Goal: Task Accomplishment & Management: Manage account settings

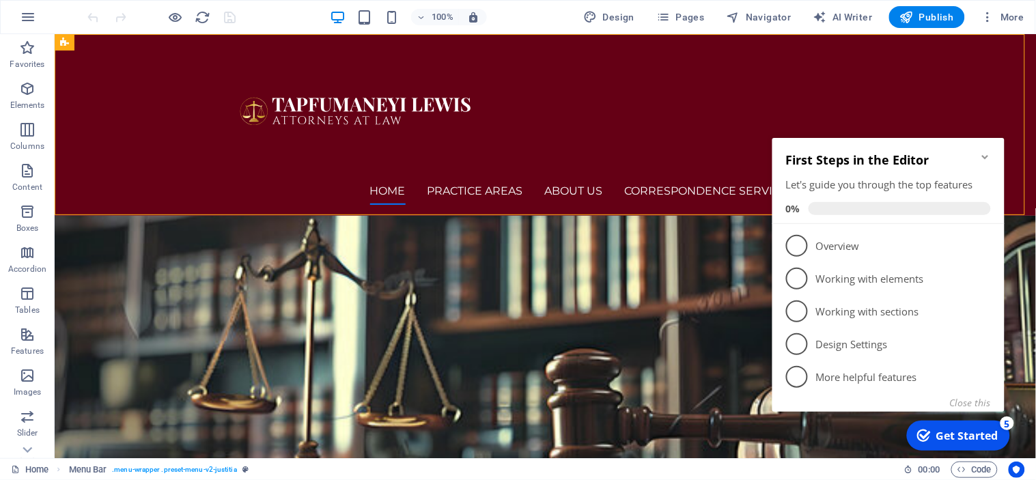
click at [986, 154] on icon "Minimize checklist" at bounding box center [984, 156] width 6 height 4
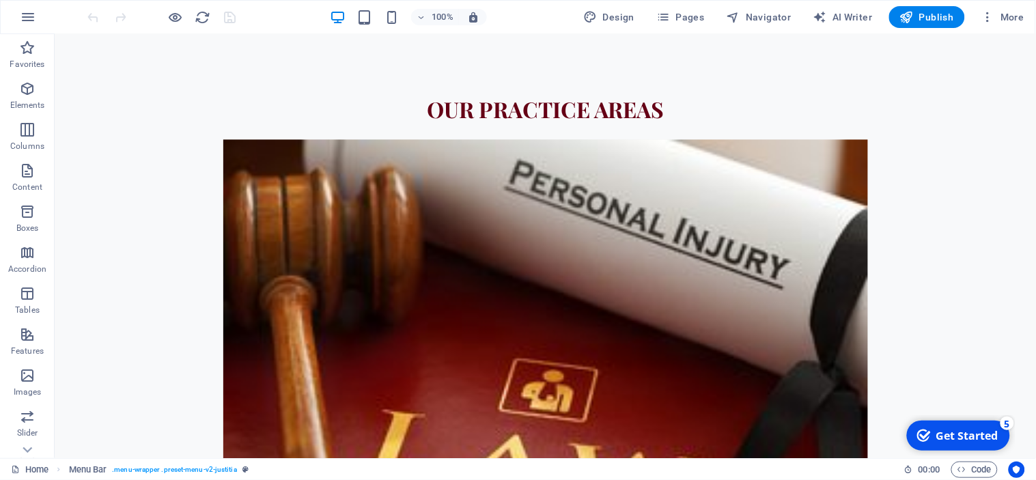
scroll to position [807, 0]
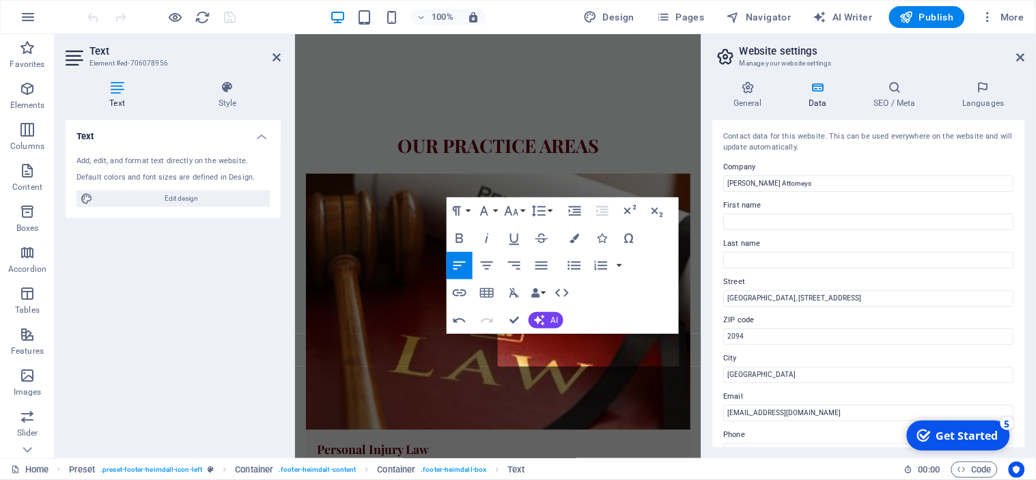
scroll to position [1356, 0]
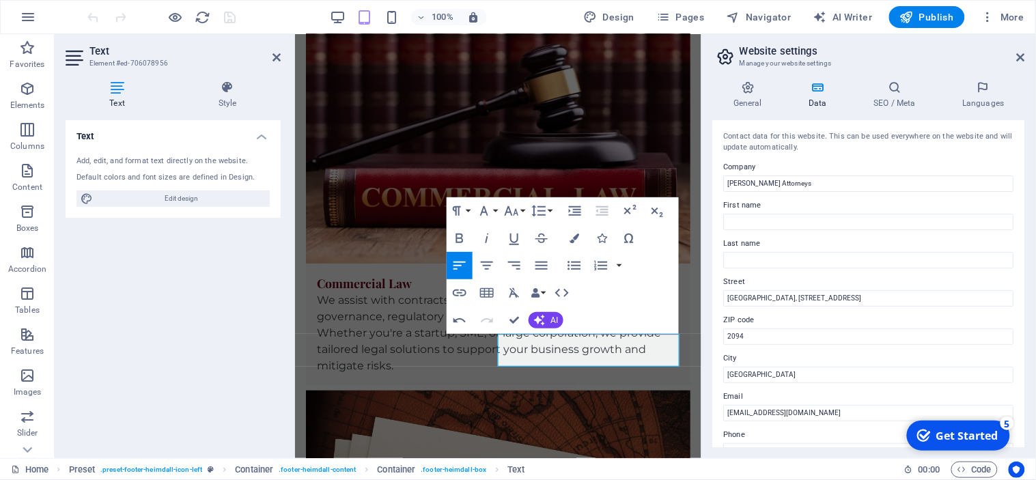
click at [602, 219] on button "Decrease Indent" at bounding box center [602, 210] width 26 height 27
drag, startPoint x: 574, startPoint y: 339, endPoint x: 500, endPoint y: 337, distance: 73.8
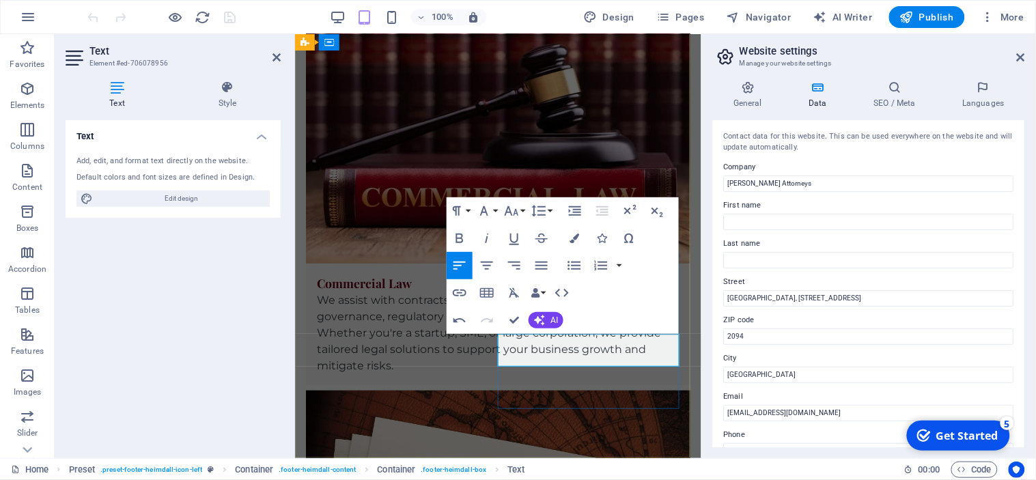
copy span "[PHONE_NUMBER]"
click at [239, 373] on div "Text Add, edit, and format text directly on the website. Default colors and fon…" at bounding box center [173, 283] width 215 height 327
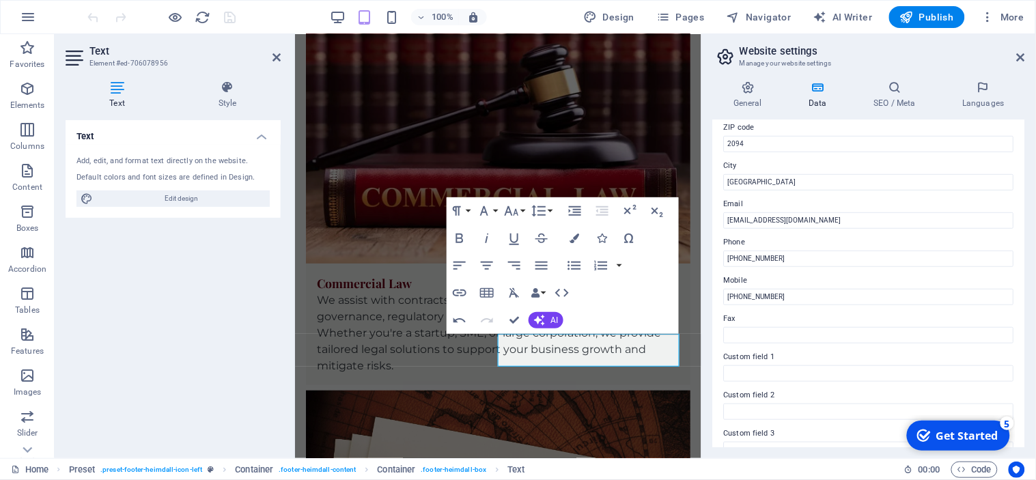
scroll to position [197, 0]
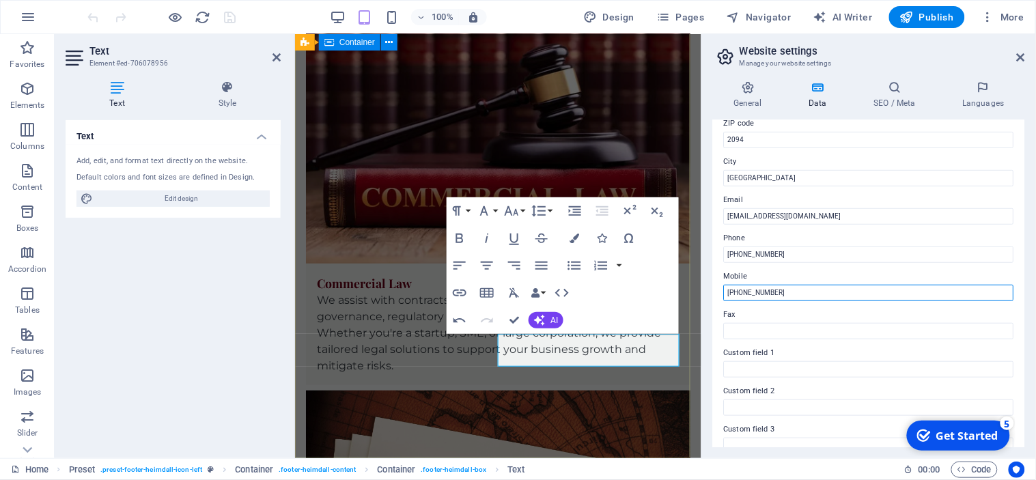
drag, startPoint x: 1096, startPoint y: 329, endPoint x: 684, endPoint y: 297, distance: 413.0
click at [787, 295] on input "+27 72 6111 333" at bounding box center [869, 293] width 290 height 16
type input "[PHONE_NUMBER]"
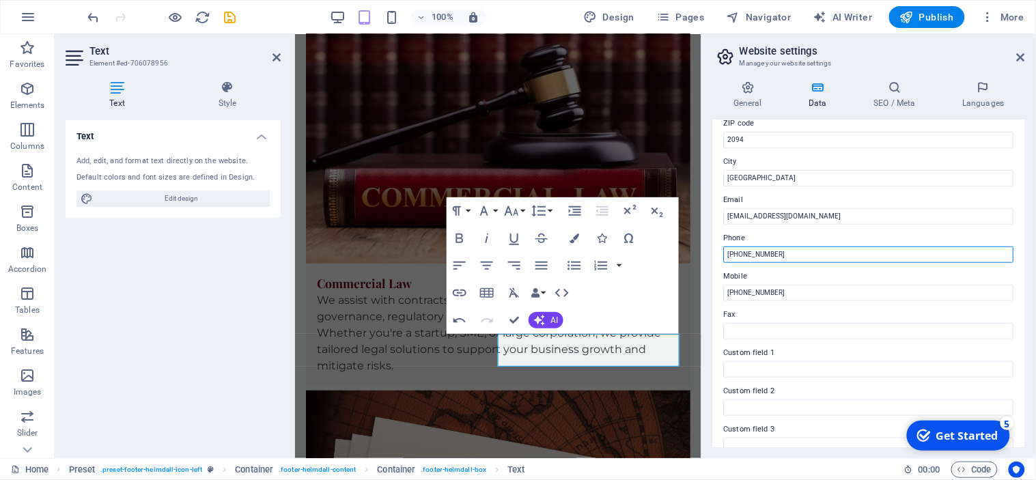
drag, startPoint x: 796, startPoint y: 251, endPoint x: 742, endPoint y: 251, distance: 54.0
click at [742, 251] on input "[PHONE_NUMBER]" at bounding box center [869, 255] width 290 height 16
paste input "[PHONE_NUMBER]"
click at [756, 253] on input "+27 +27 10 141 1452" at bounding box center [869, 255] width 290 height 16
type input "[PHONE_NUMBER]"
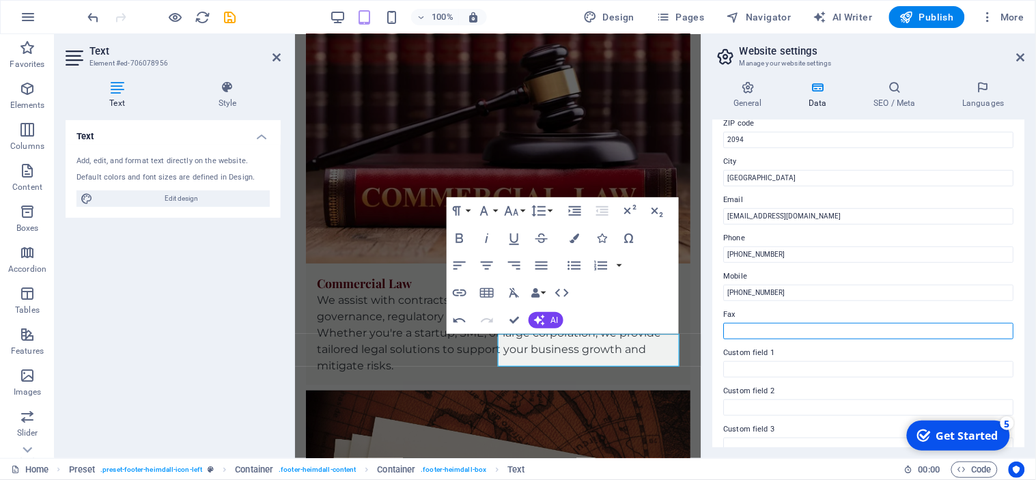
click at [898, 326] on input "Fax" at bounding box center [869, 331] width 290 height 16
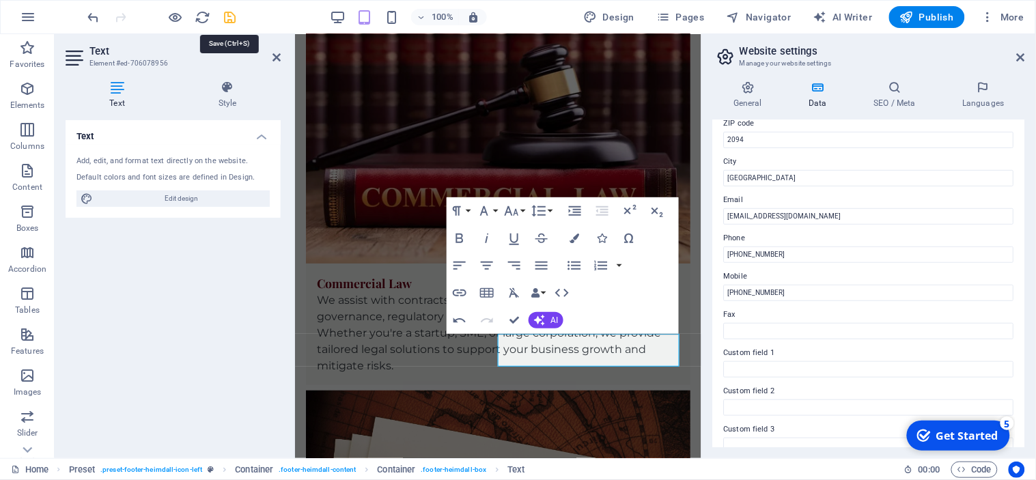
click at [229, 17] on icon "save" at bounding box center [231, 18] width 16 height 16
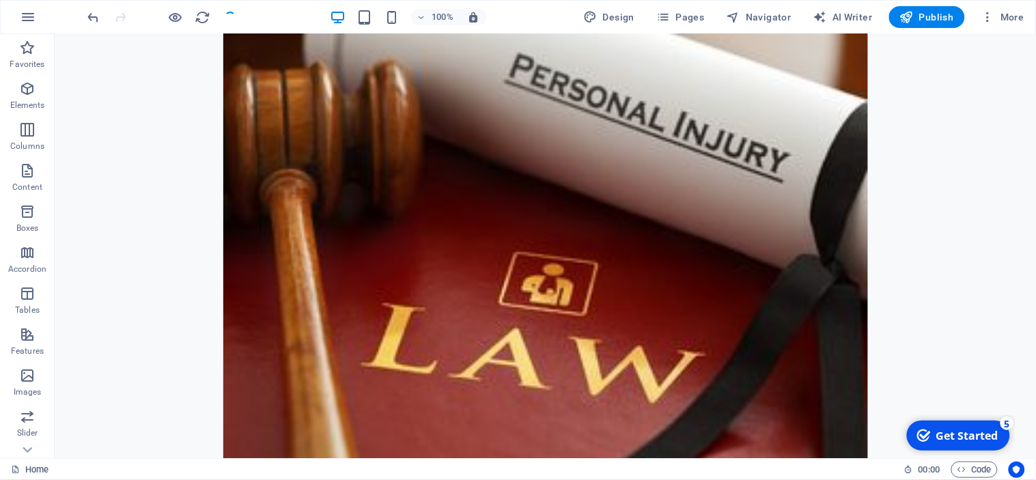
scroll to position [807, 0]
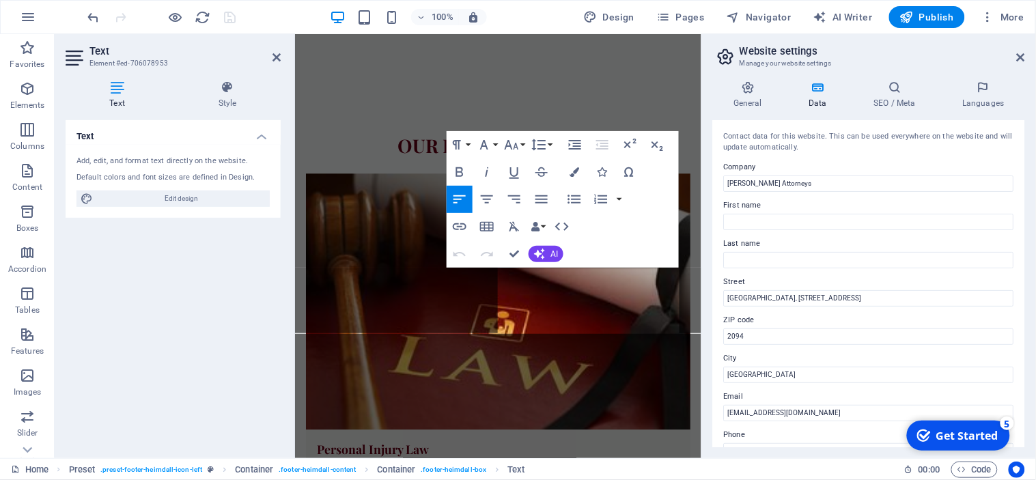
scroll to position [1356, 0]
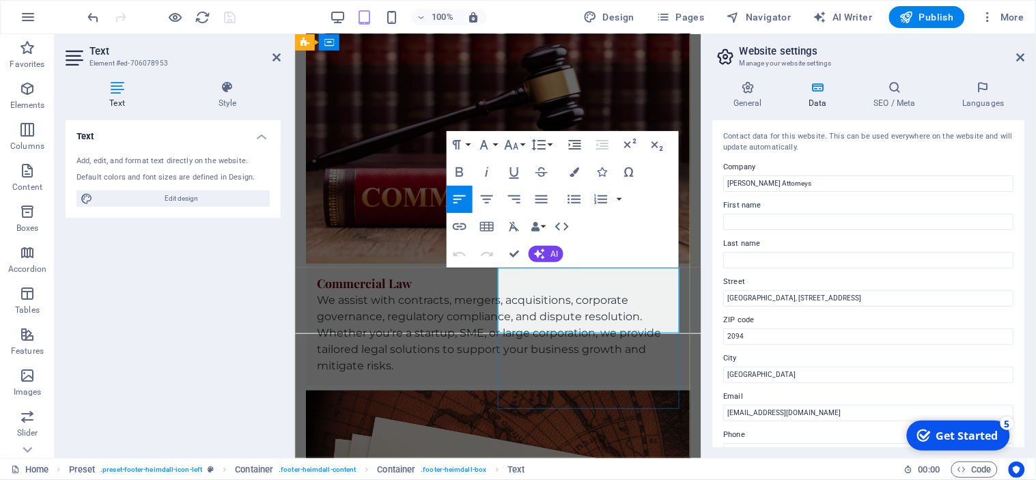
click at [820, 331] on input "2094" at bounding box center [869, 337] width 290 height 16
click at [842, 387] on div "Contact data for this website. This can be used everywhere on the website and w…" at bounding box center [869, 283] width 312 height 327
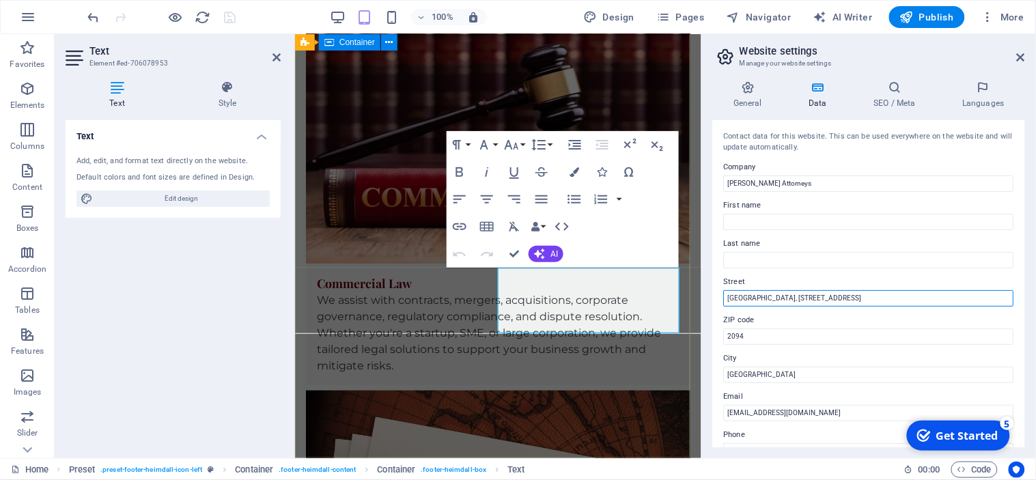
drag, startPoint x: 1248, startPoint y: 333, endPoint x: 684, endPoint y: 305, distance: 564.8
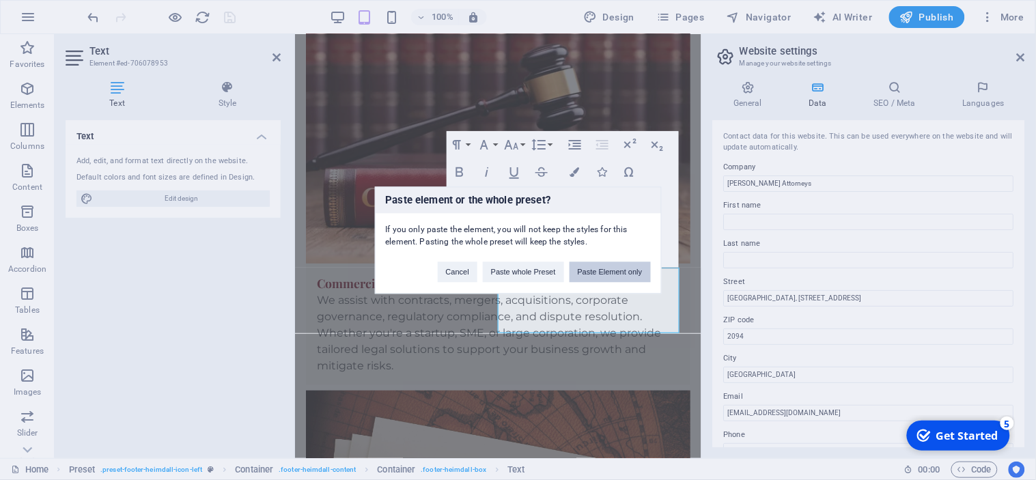
click at [635, 270] on button "Paste Element only" at bounding box center [610, 272] width 81 height 20
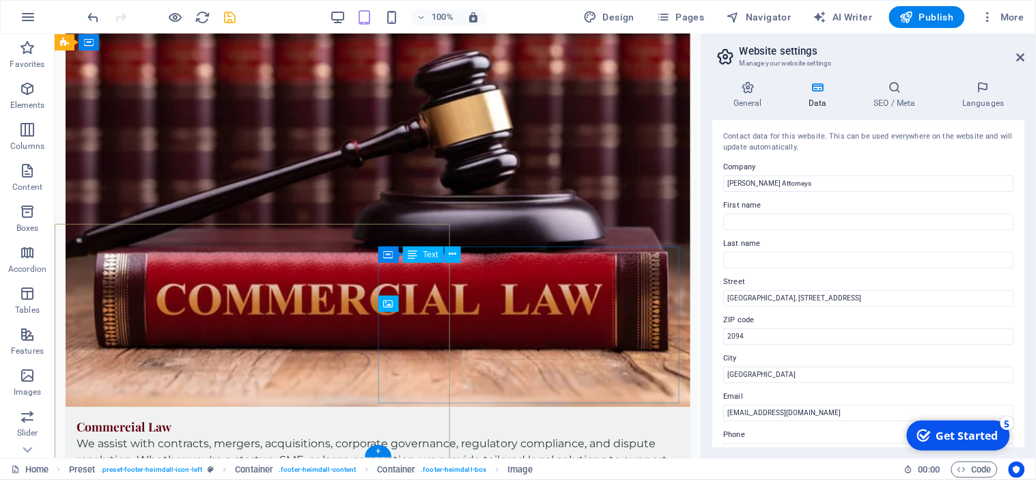
scroll to position [1063, 0]
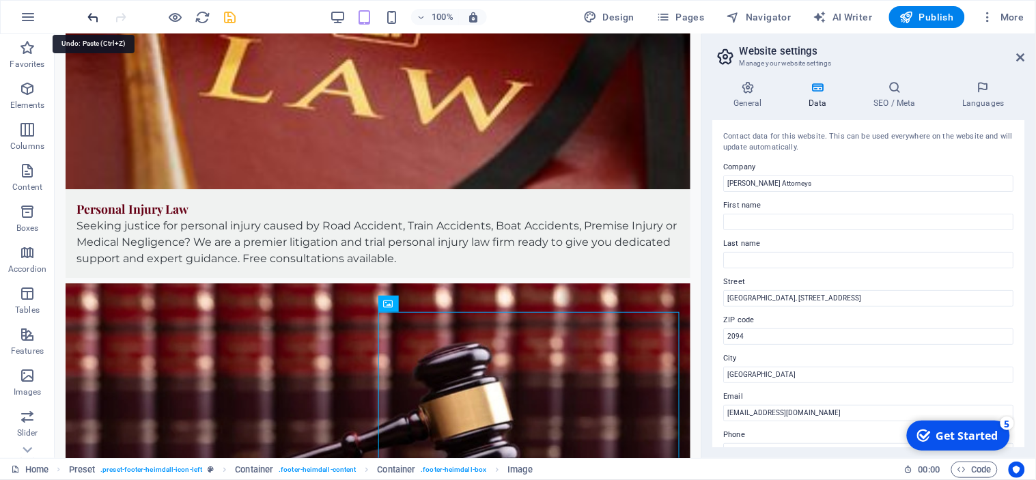
click at [92, 14] on icon "undo" at bounding box center [94, 18] width 16 height 16
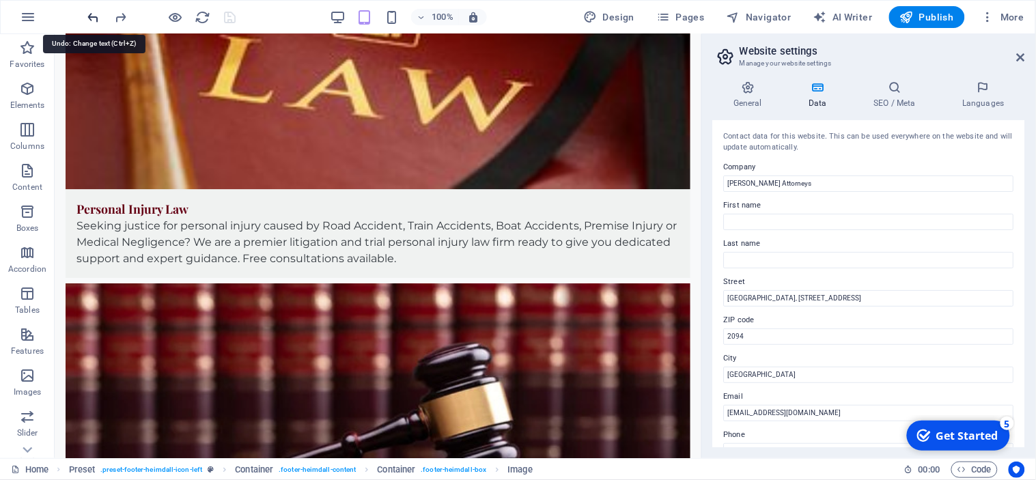
scroll to position [1047, 0]
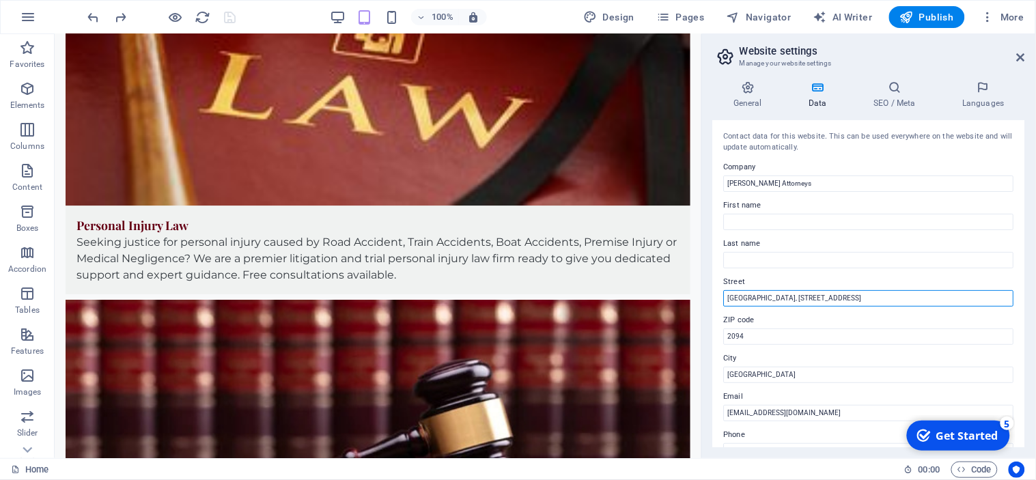
click at [869, 298] on input "Suite 12, Northern Office Park, 124 Van Beek Street, New Doornforntein" at bounding box center [869, 298] width 290 height 16
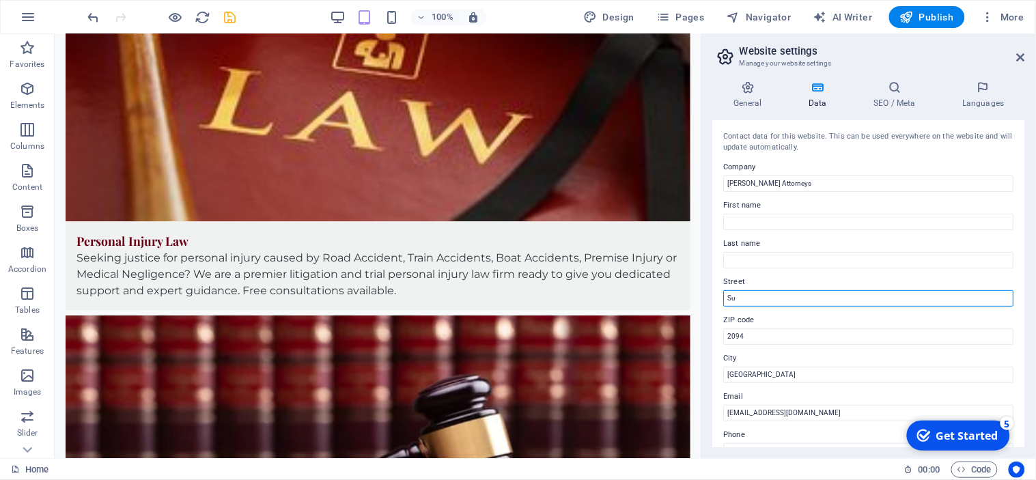
type input "S"
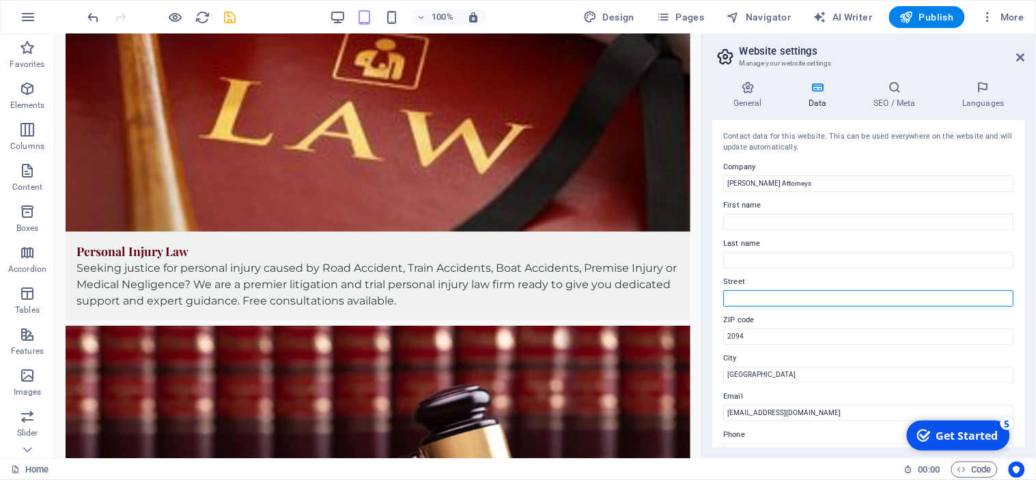
paste input "Amr Office Park, 3 Concorde E Rd, Bedfordview, Germiston, 2008"
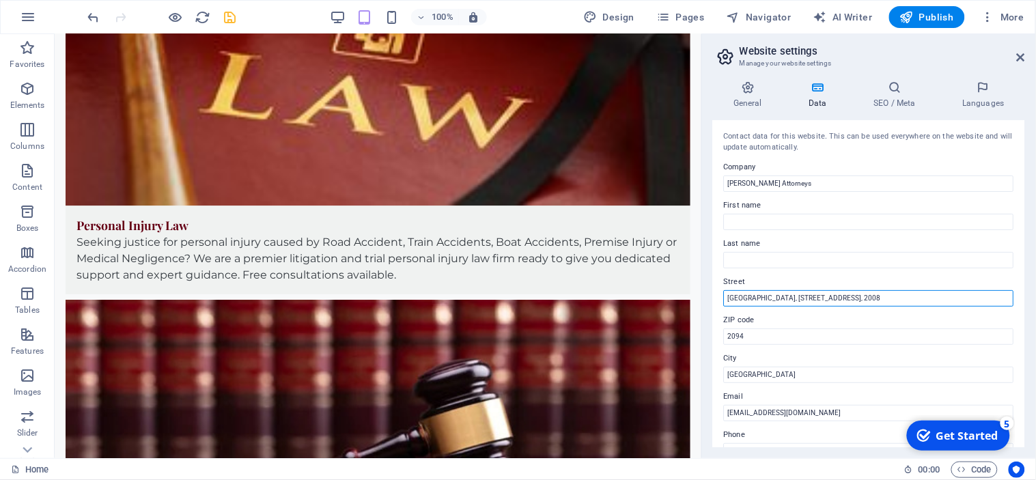
click at [872, 298] on input "Amr Office Park, 3 Concorde E Rd, Bedfordview, Germiston, 2008" at bounding box center [869, 298] width 290 height 16
click at [820, 296] on input "Amr Office Park, 3 Concorde E Rd, Bedfordview, Johannesburg, 2008" at bounding box center [869, 298] width 290 height 16
click at [939, 298] on input "Amr Office Park, 3 Concorde Rd, Bedfordview, Johannesburg, 2008" at bounding box center [869, 298] width 290 height 16
type input "Amr Office Park, 3 Concorde Rd, Bedfordview, Johannesburg"
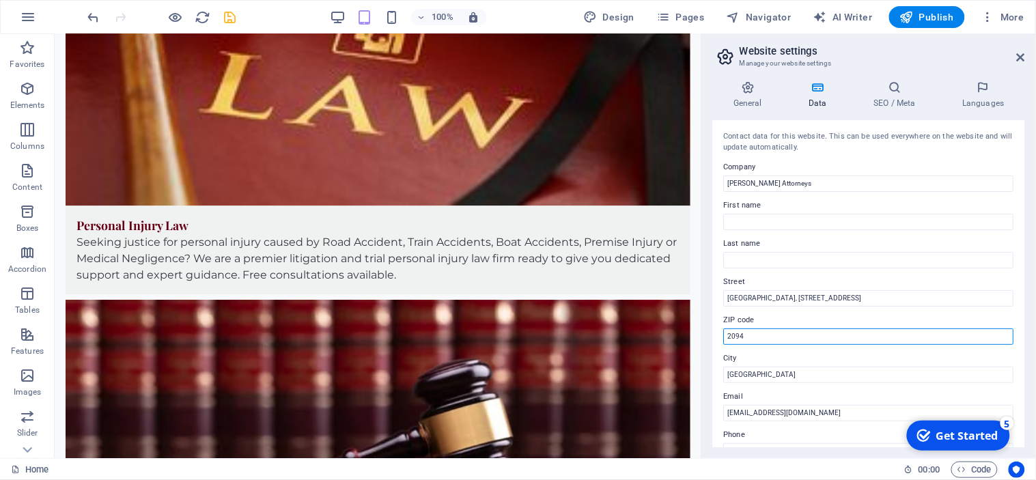
click at [749, 342] on input "2094" at bounding box center [869, 337] width 290 height 16
type input "2"
type input "2008"
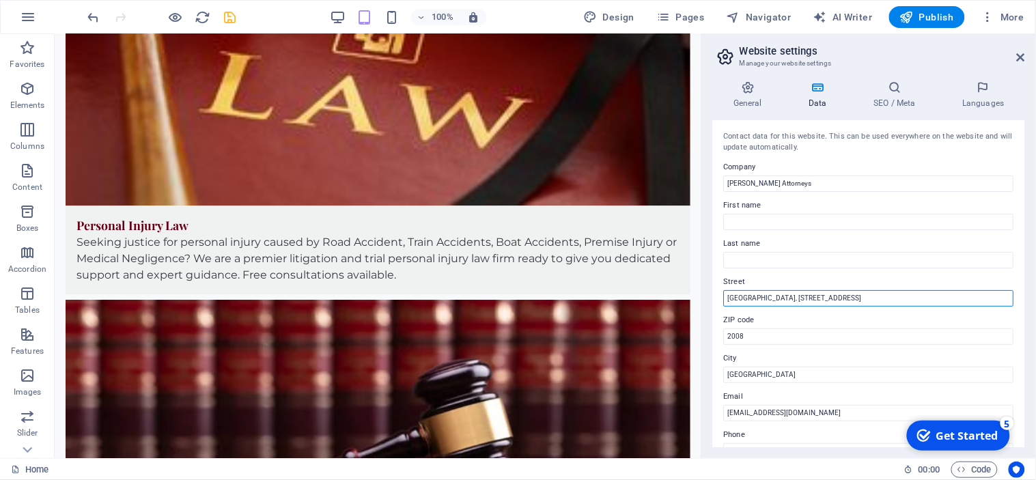
click at [918, 301] on input "Amr Office Park, 3 Concorde Rd, Bedfordview, Johannesburg" at bounding box center [869, 298] width 290 height 16
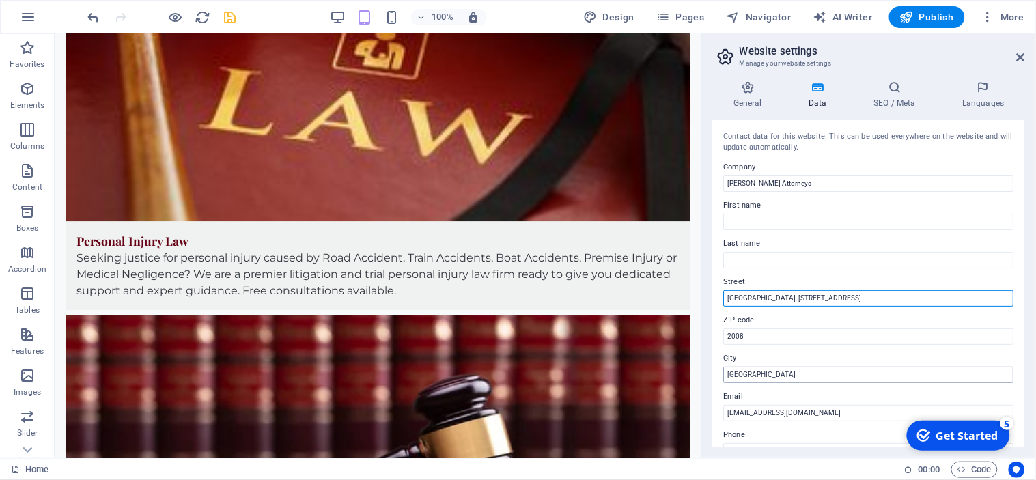
type input "Amr Office Park, 3 Concorde Rd, Bedfordview"
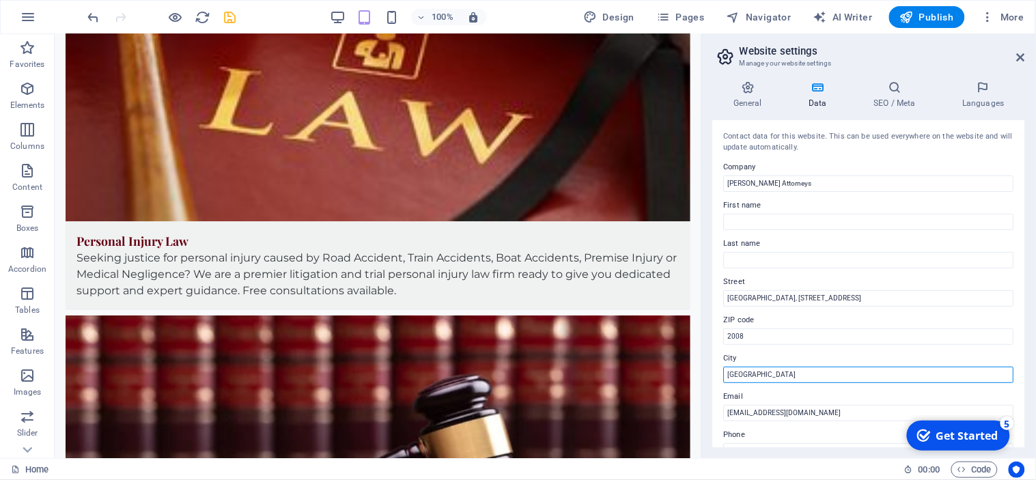
click at [777, 373] on input "Johannesburg" at bounding box center [869, 375] width 290 height 16
type input "[GEOGRAPHIC_DATA],"
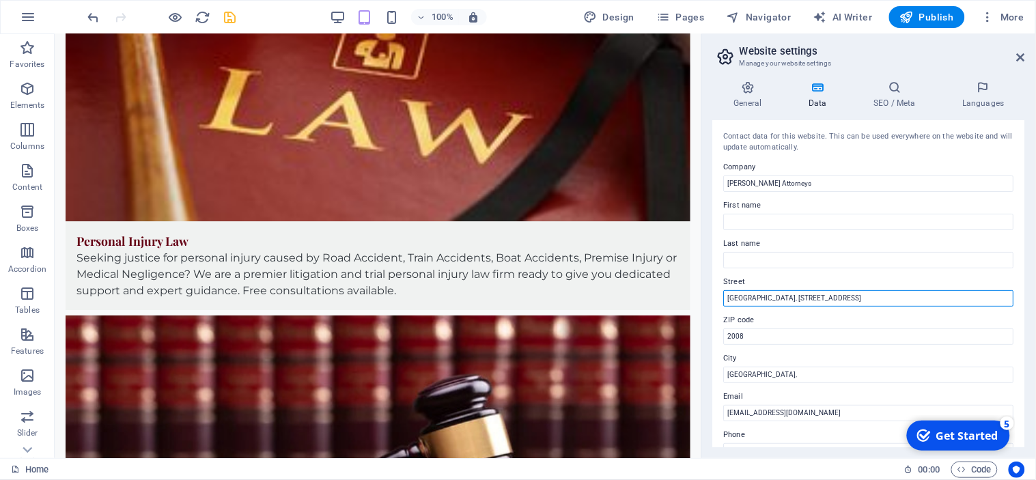
click at [982, 303] on input "Amr Office Park, 3 Concorde Rd, Bedfordview" at bounding box center [869, 298] width 290 height 16
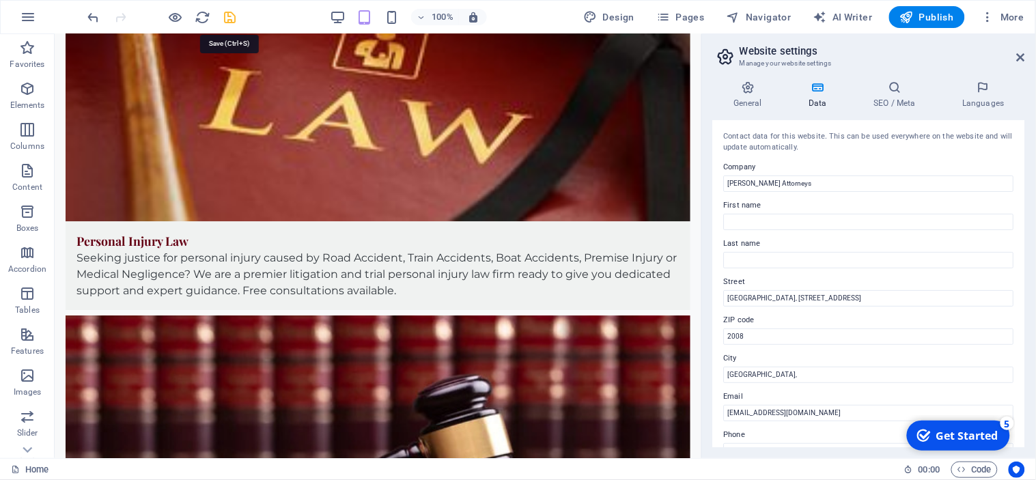
click at [232, 16] on icon "save" at bounding box center [231, 18] width 16 height 16
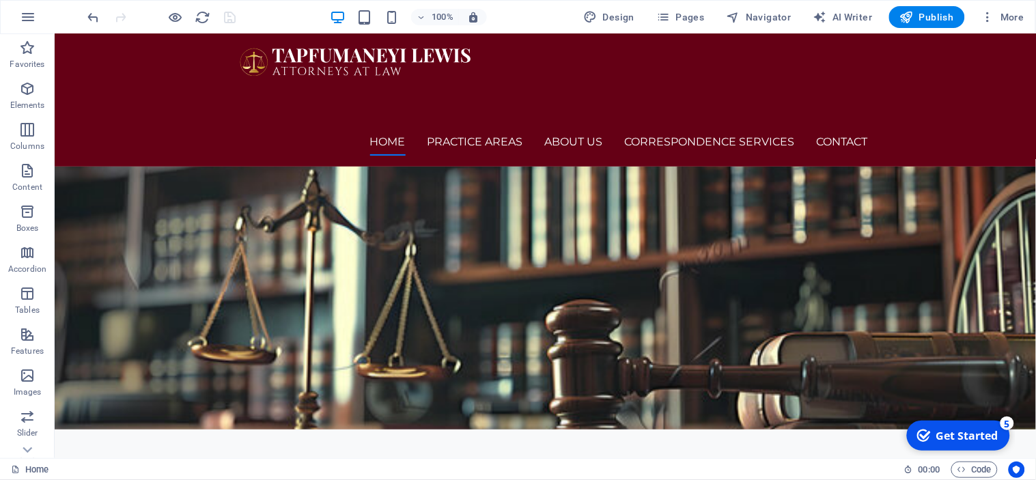
scroll to position [0, 0]
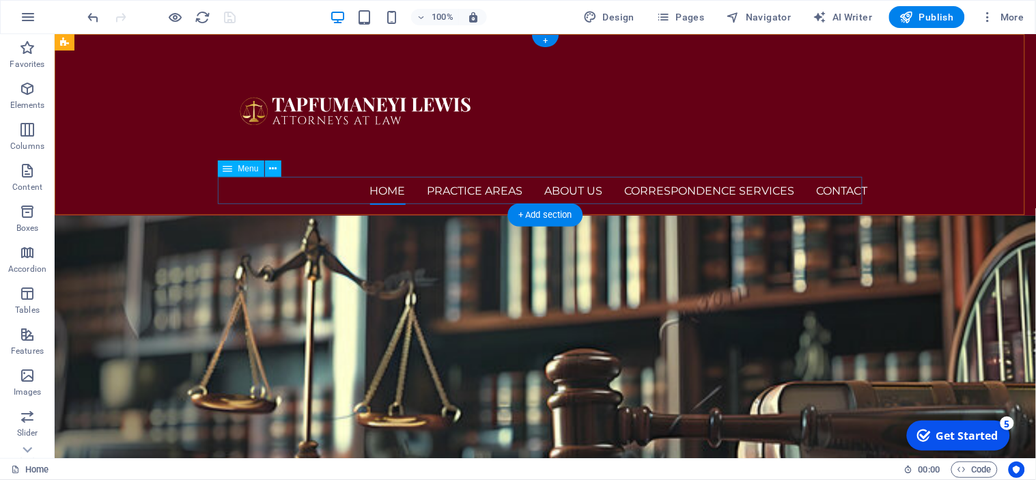
click at [833, 187] on nav "Home Practice Areas About us Correspondence Services Contact" at bounding box center [545, 190] width 645 height 27
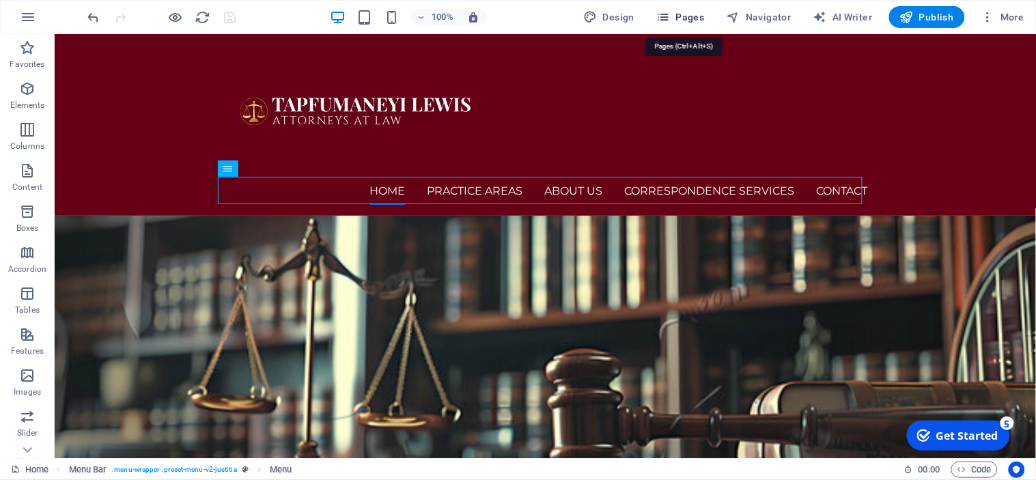
click at [686, 16] on span "Pages" at bounding box center [680, 17] width 48 height 14
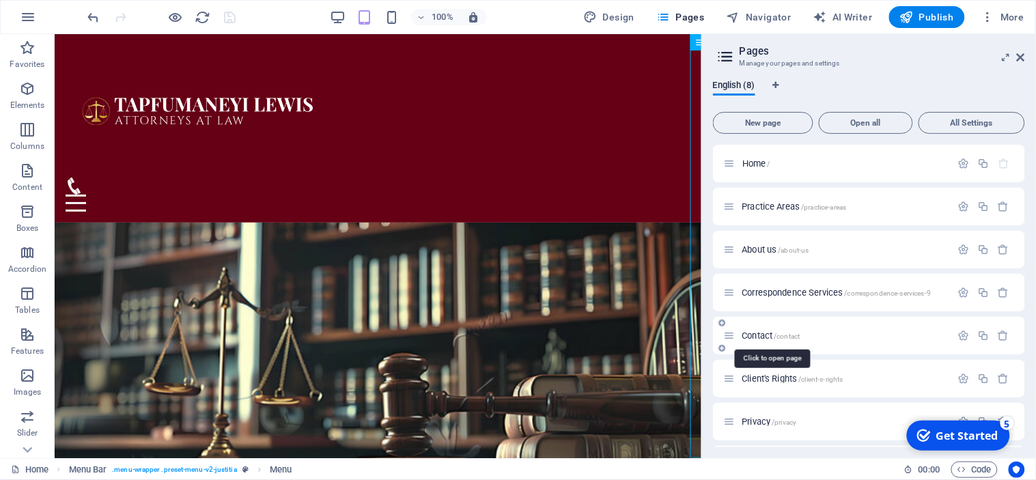
click at [753, 333] on span "Contact /contact" at bounding box center [771, 336] width 58 height 10
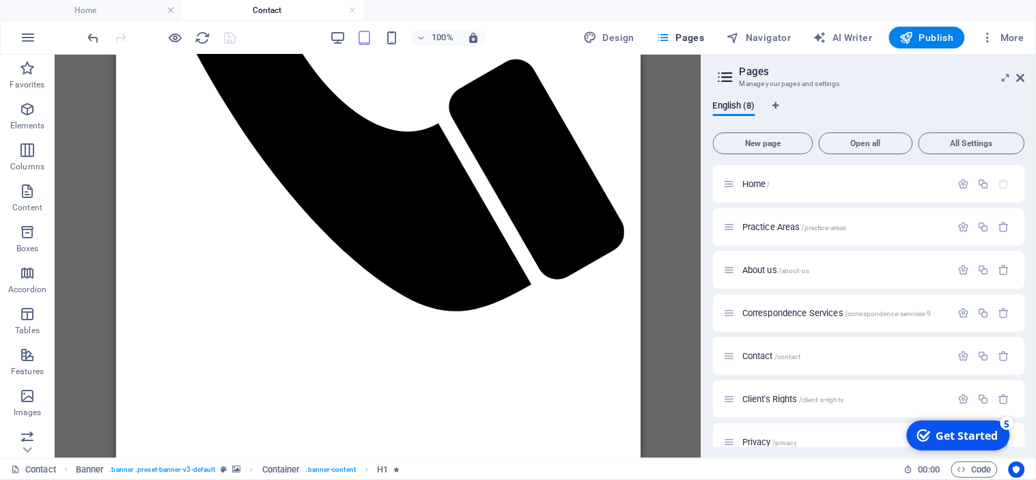
scroll to position [658, 0]
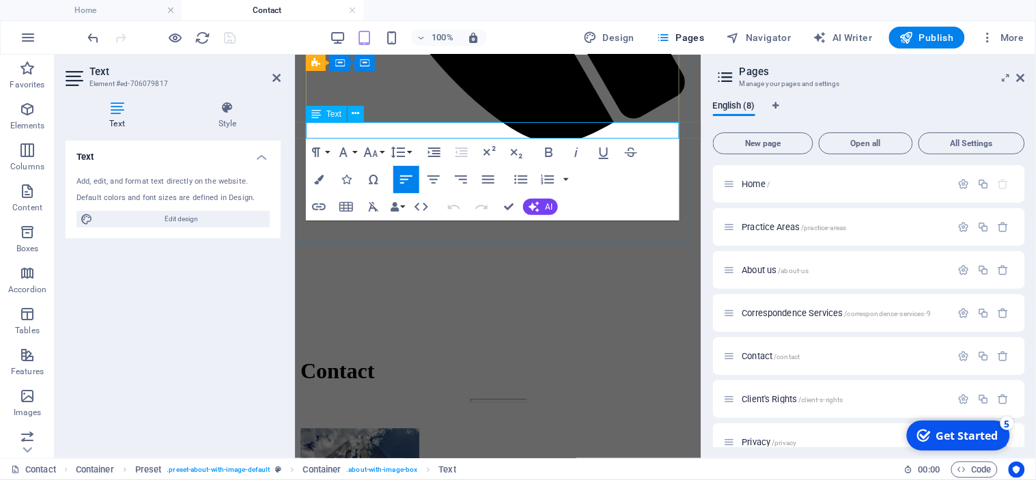
drag, startPoint x: 419, startPoint y: 126, endPoint x: 501, endPoint y: 121, distance: 82.1
click at [187, 292] on div "Text Add, edit, and format text directly on the website. Default colors and fon…" at bounding box center [173, 294] width 215 height 307
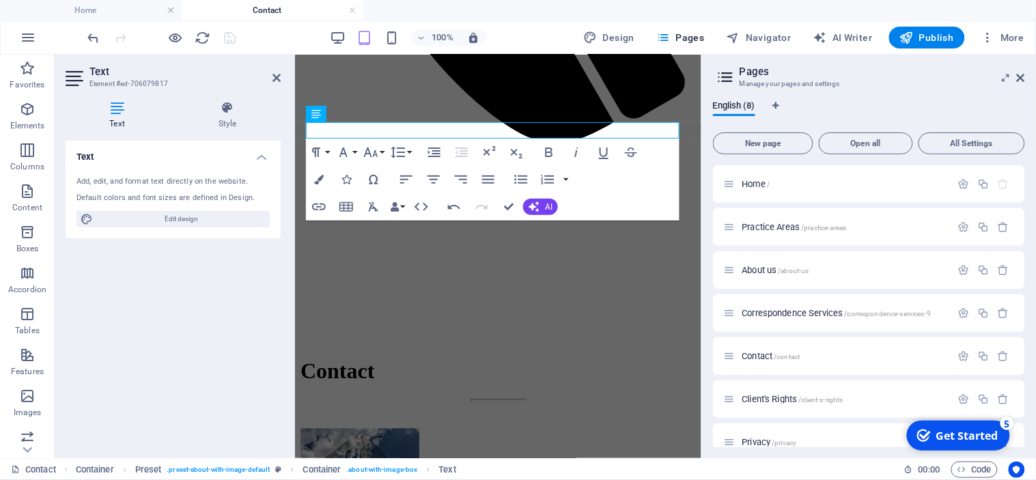
click at [889, 98] on div "English (8) New page Open all All Settings Home / Practice Areas /practice-area…" at bounding box center [869, 274] width 334 height 368
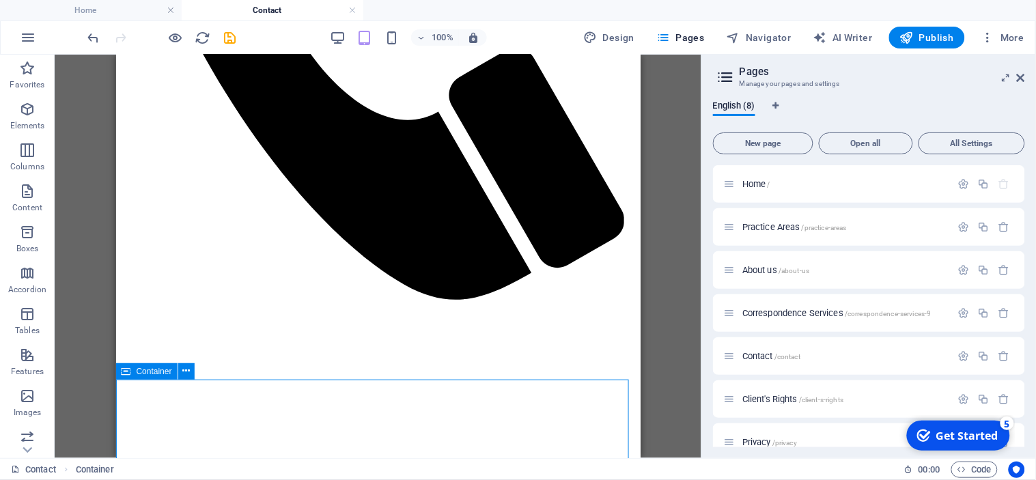
scroll to position [725, 0]
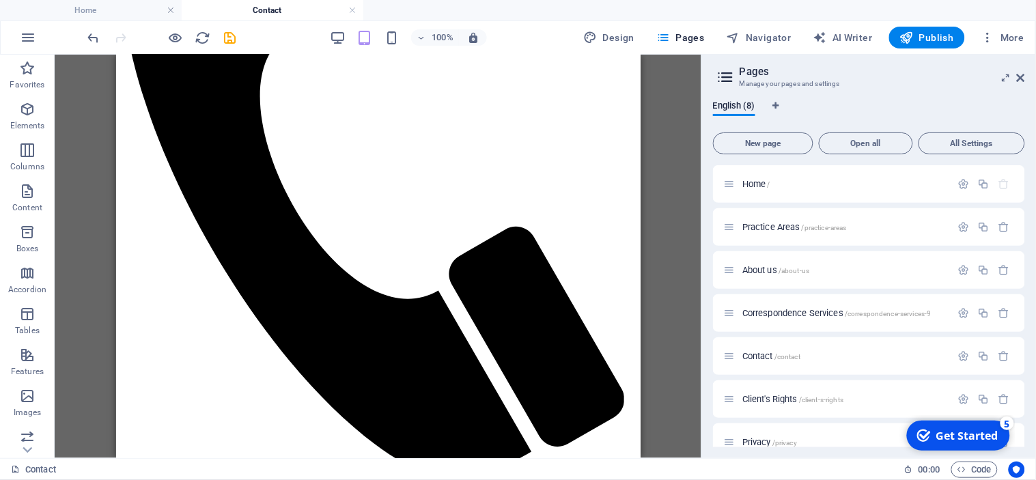
scroll to position [482, 0]
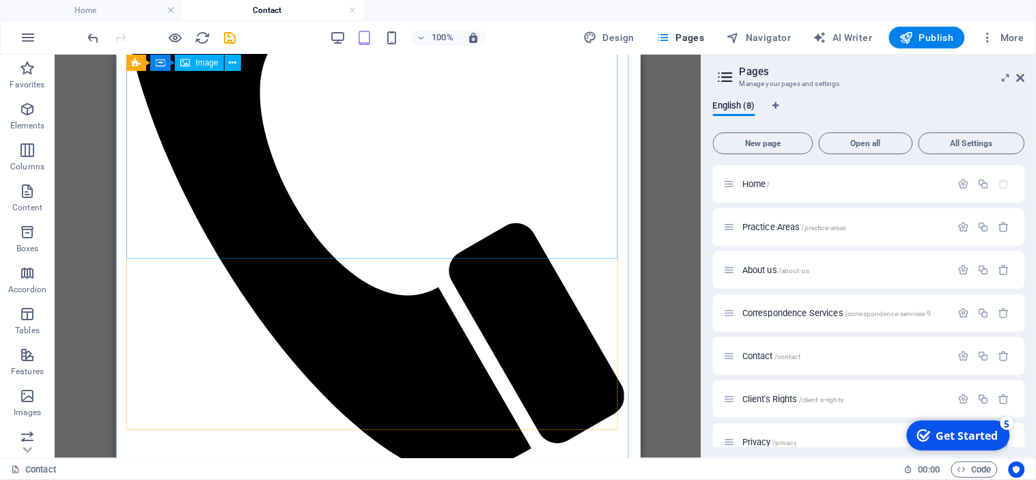
click at [198, 63] on span "Image" at bounding box center [206, 63] width 23 height 8
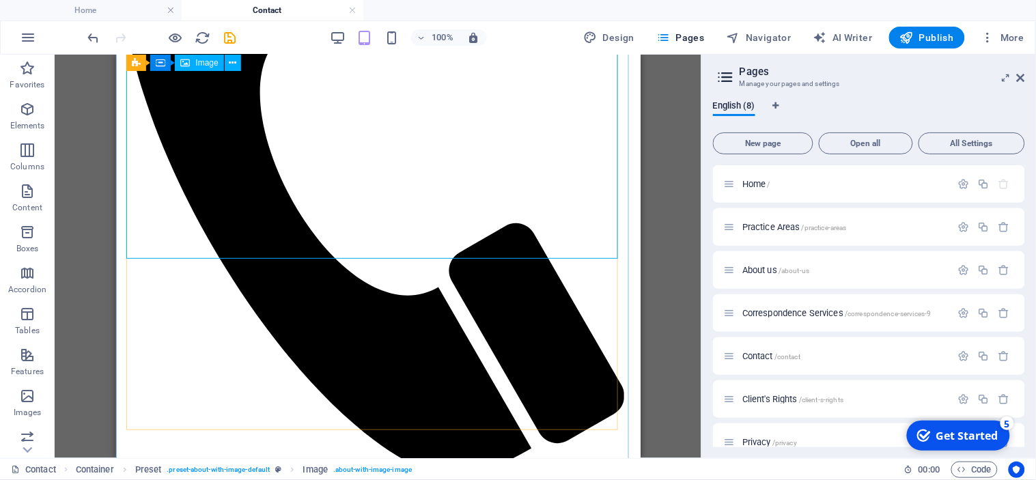
select select "%"
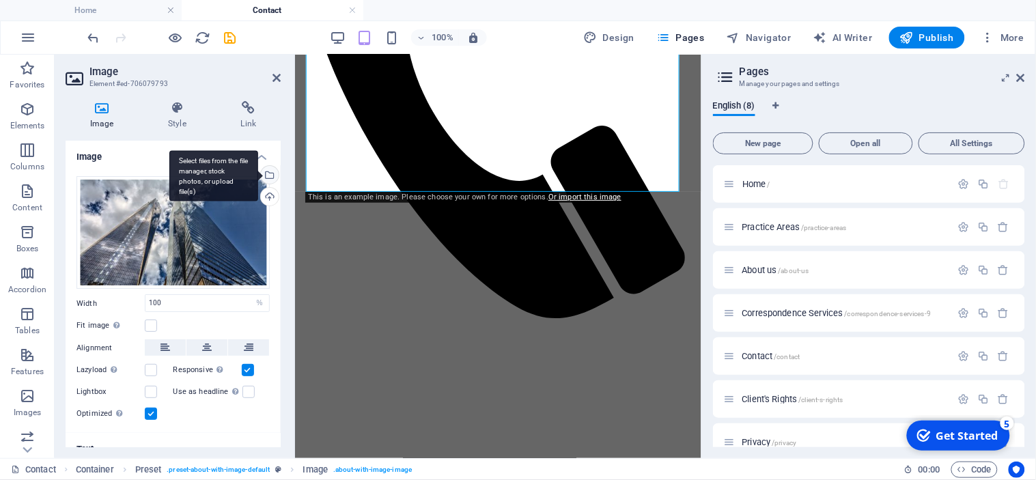
click at [268, 176] on div "Select files from the file manager, stock photos, or upload file(s)" at bounding box center [268, 176] width 20 height 20
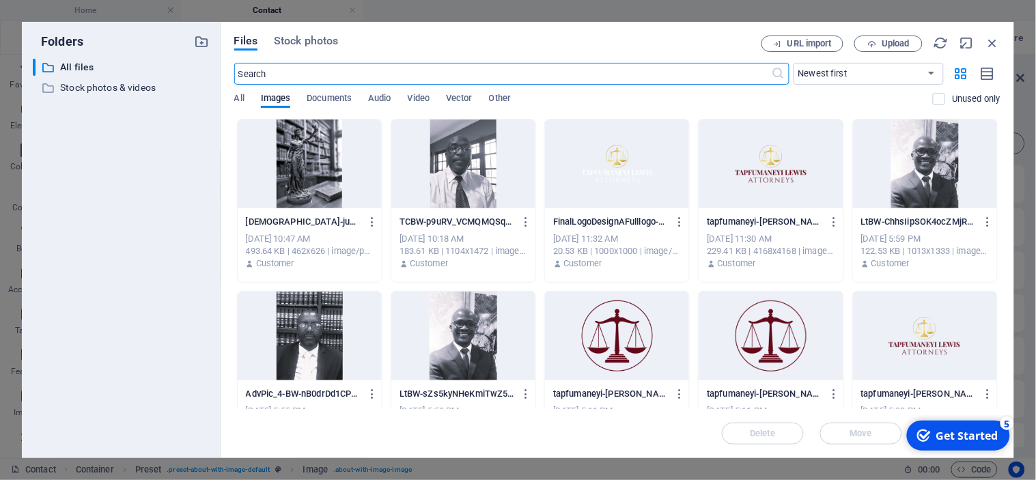
scroll to position [213, 0]
click at [899, 44] on span "Upload" at bounding box center [896, 44] width 28 height 8
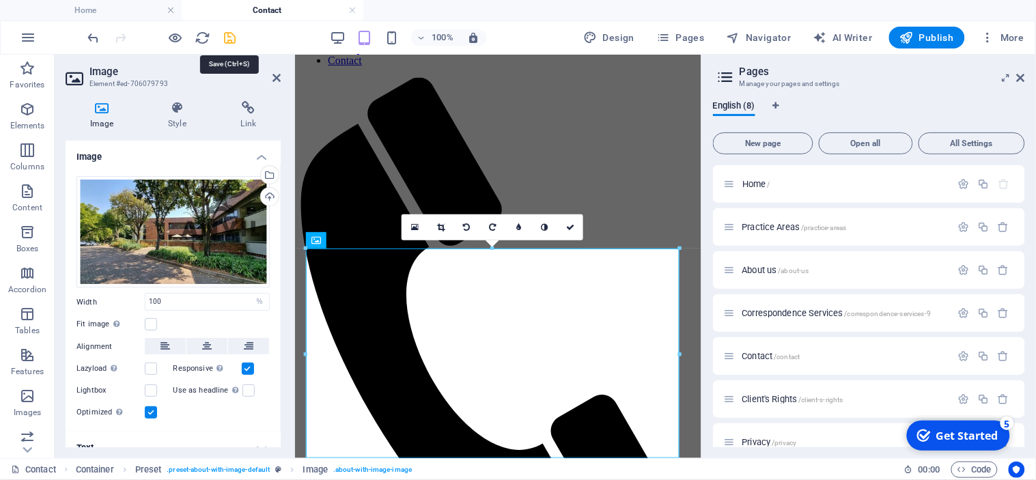
click at [229, 34] on icon "save" at bounding box center [231, 38] width 16 height 16
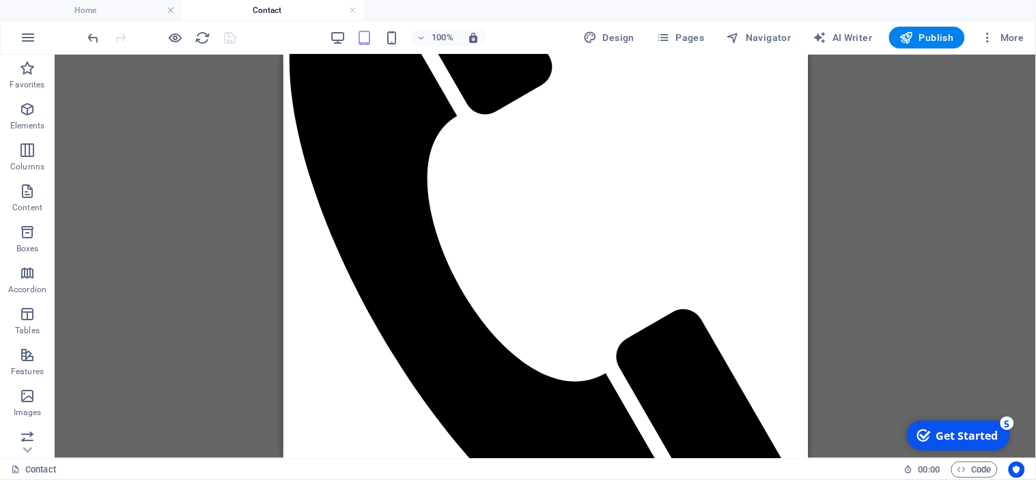
scroll to position [392, 0]
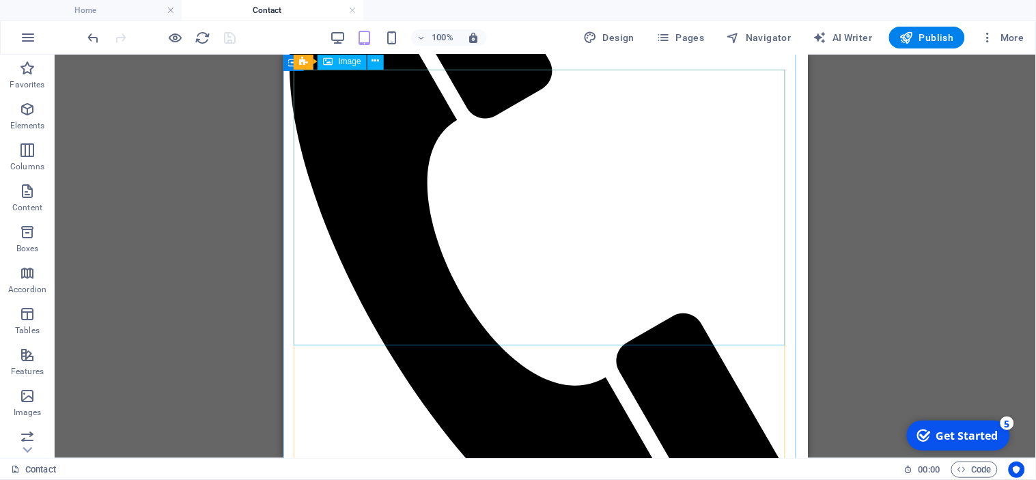
select select "%"
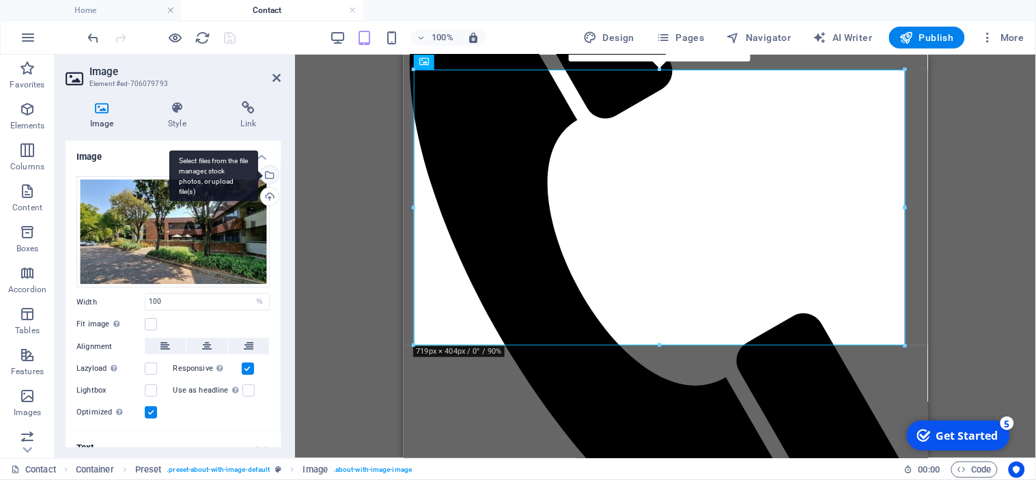
click at [258, 173] on div "Select files from the file manager, stock photos, or upload file(s)" at bounding box center [213, 175] width 89 height 51
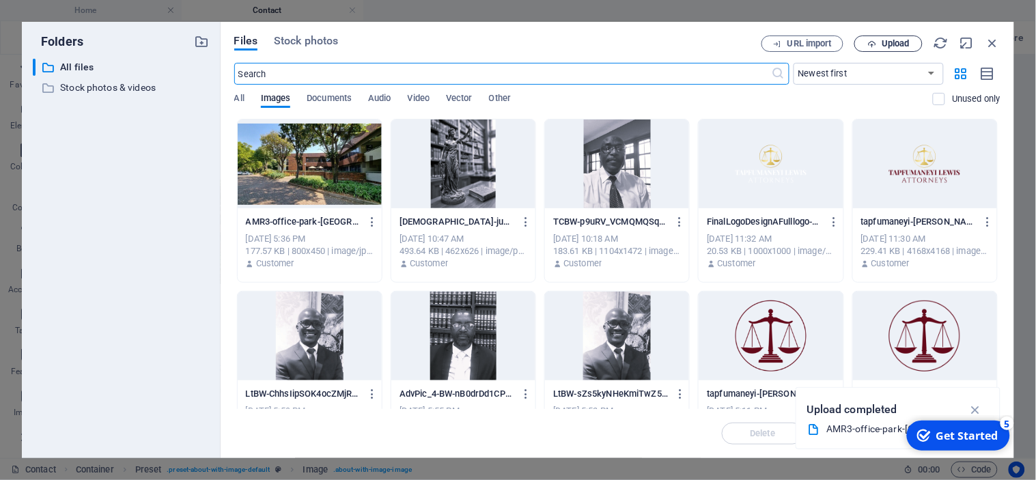
click at [910, 46] on span "Upload" at bounding box center [896, 44] width 28 height 8
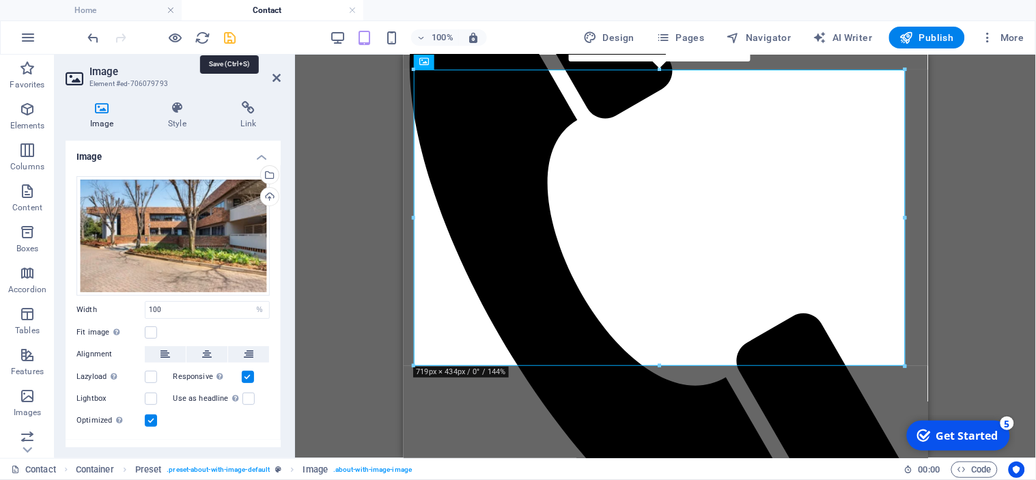
click at [228, 35] on icon "save" at bounding box center [231, 38] width 16 height 16
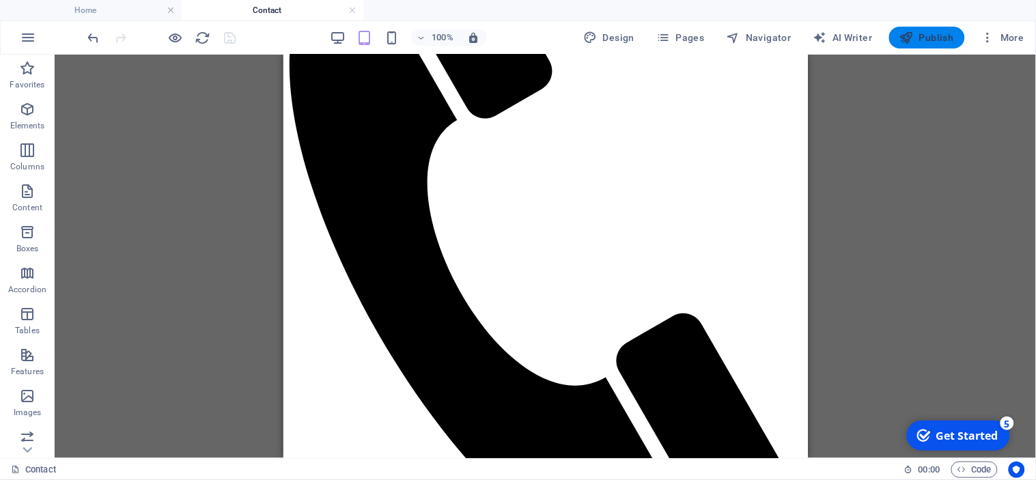
click at [946, 35] on span "Publish" at bounding box center [927, 38] width 54 height 14
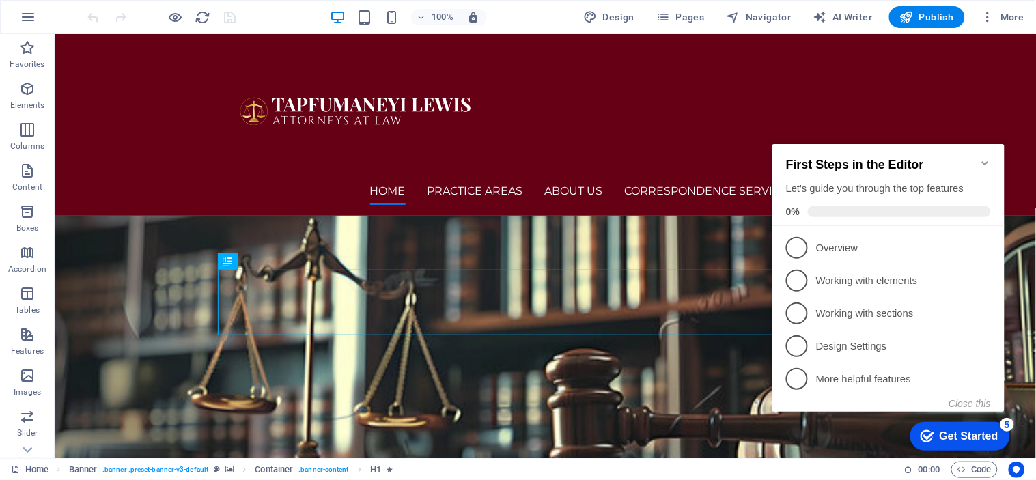
click at [987, 158] on icon "Minimize checklist" at bounding box center [984, 162] width 11 height 11
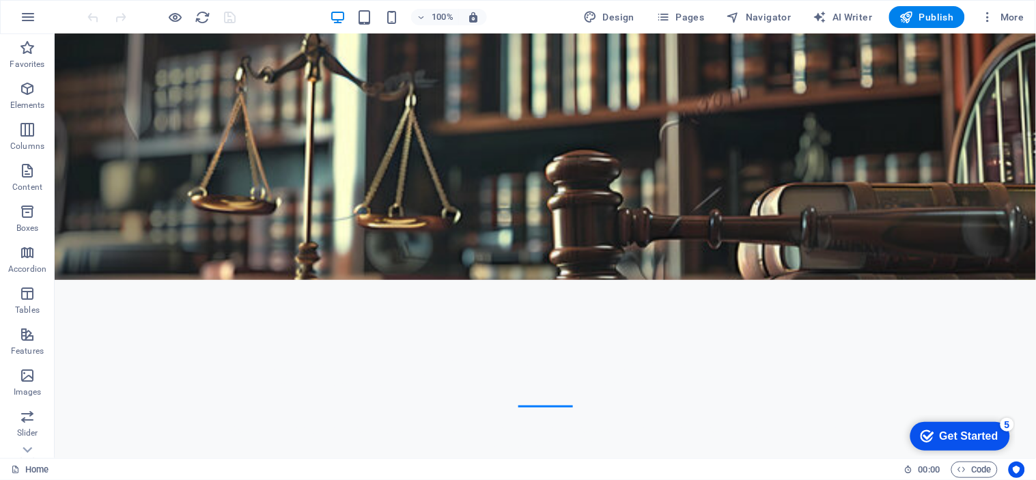
scroll to position [124, 0]
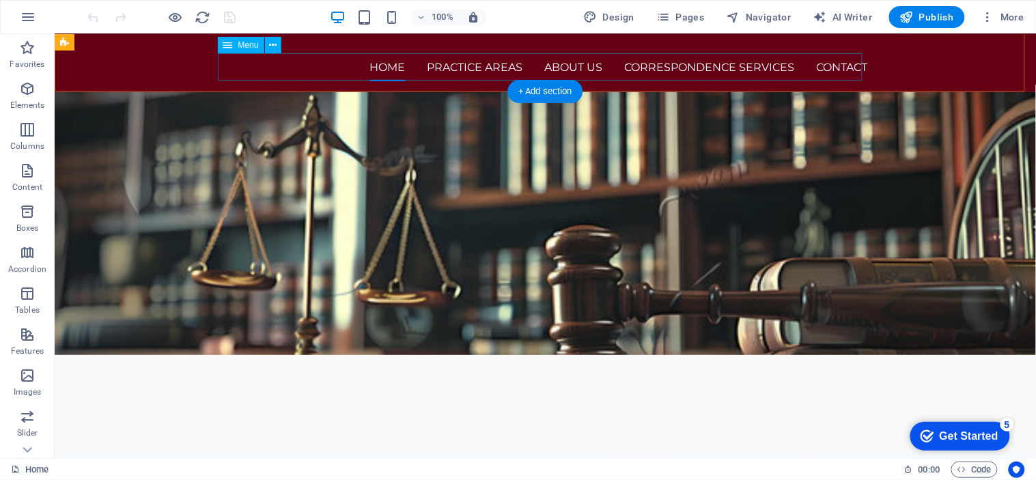
click at [833, 61] on nav "Home Practice Areas About us Correspondence Services Contact" at bounding box center [545, 66] width 645 height 27
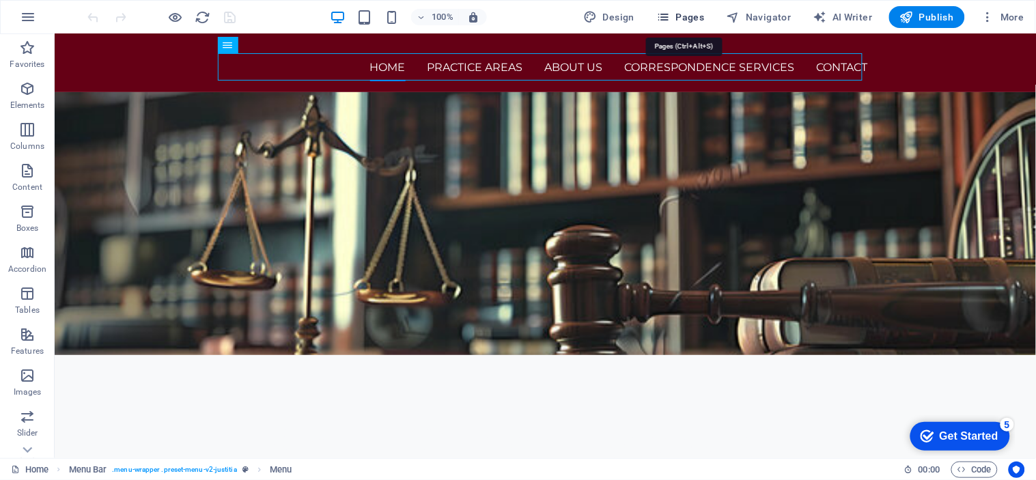
click at [695, 10] on span "Pages" at bounding box center [680, 17] width 48 height 14
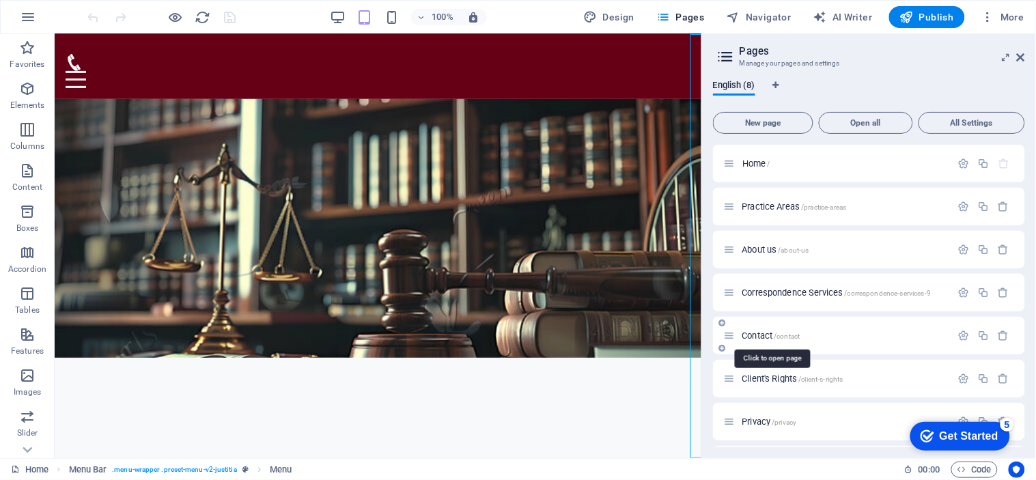
click at [764, 333] on span "Contact /contact" at bounding box center [771, 336] width 58 height 10
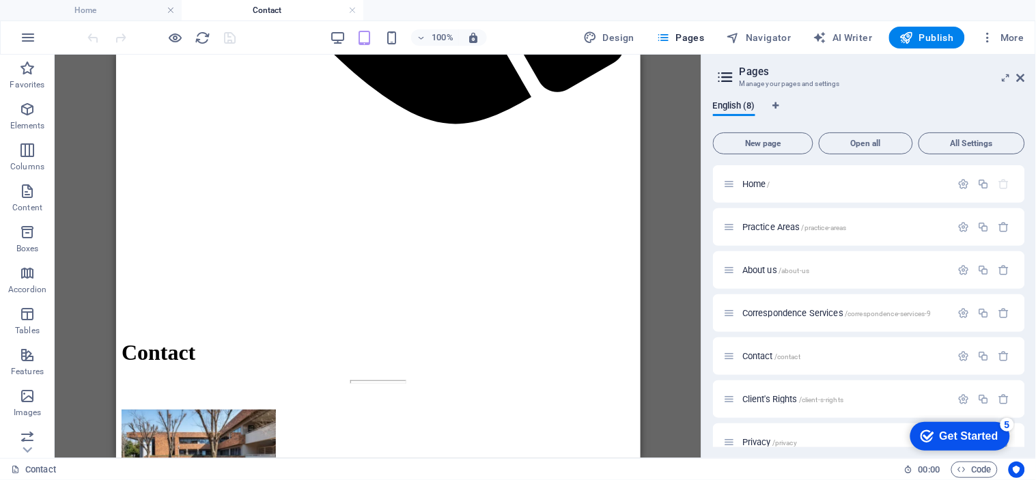
scroll to position [849, 0]
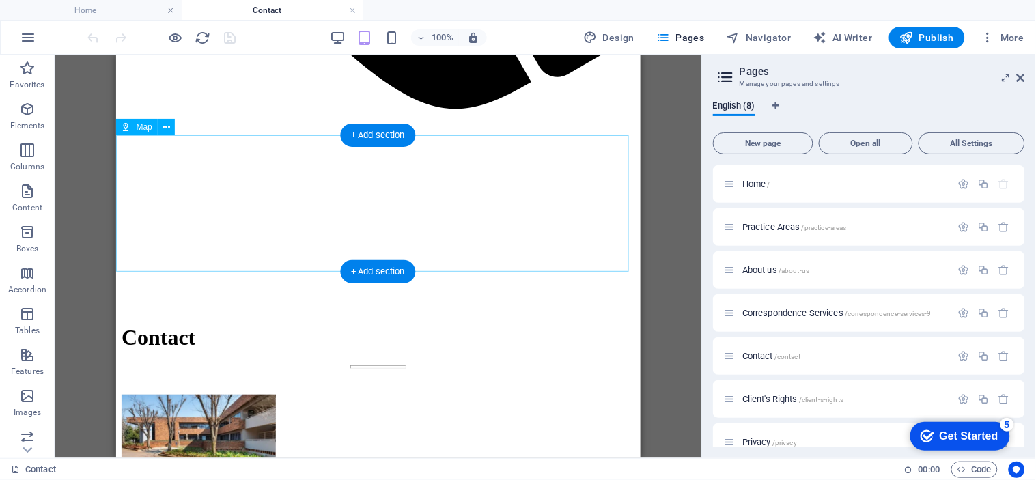
select select "1"
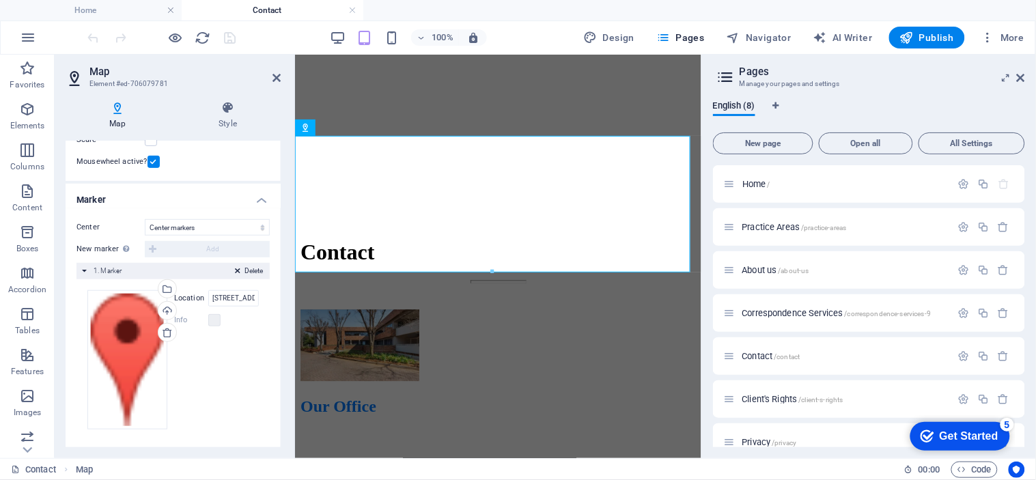
scroll to position [202, 0]
click at [319, 128] on span "Map" at bounding box center [324, 128] width 16 height 8
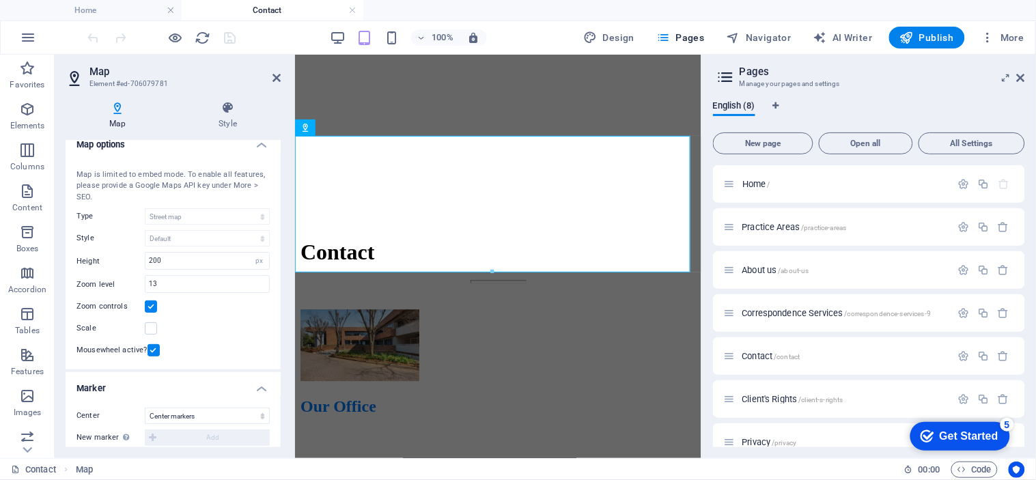
scroll to position [0, 0]
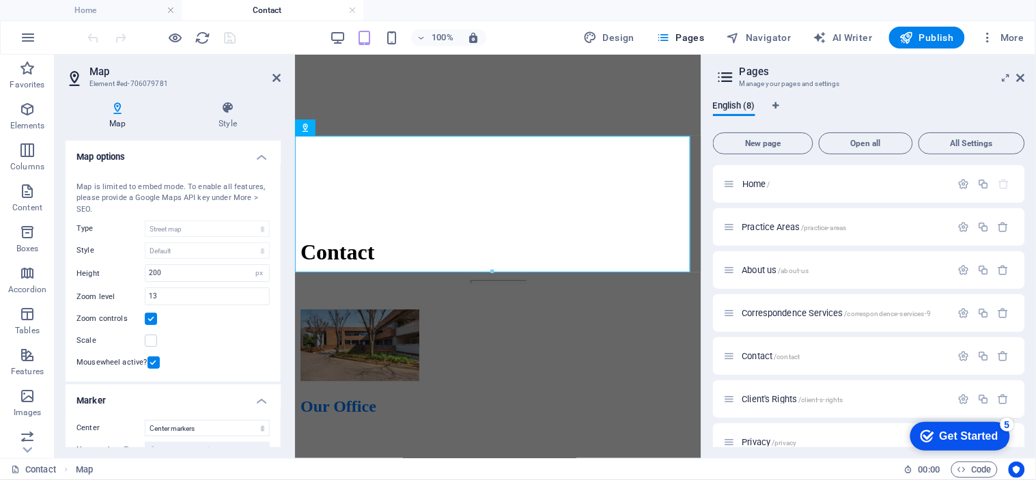
click at [120, 111] on icon at bounding box center [118, 108] width 104 height 14
drag, startPoint x: 277, startPoint y: 182, endPoint x: 262, endPoint y: 344, distance: 163.3
click at [262, 344] on div "Map center 950 Pennsylvania Ave NW, 20530 Washington, DC Map is limited to embe…" at bounding box center [173, 273] width 215 height 217
drag, startPoint x: 281, startPoint y: 312, endPoint x: 276, endPoint y: 404, distance: 92.3
click at [276, 408] on div "Map Style Map options Map center 950 Pennsylvania Ave NW, 20530 Washington, DC …" at bounding box center [173, 274] width 237 height 368
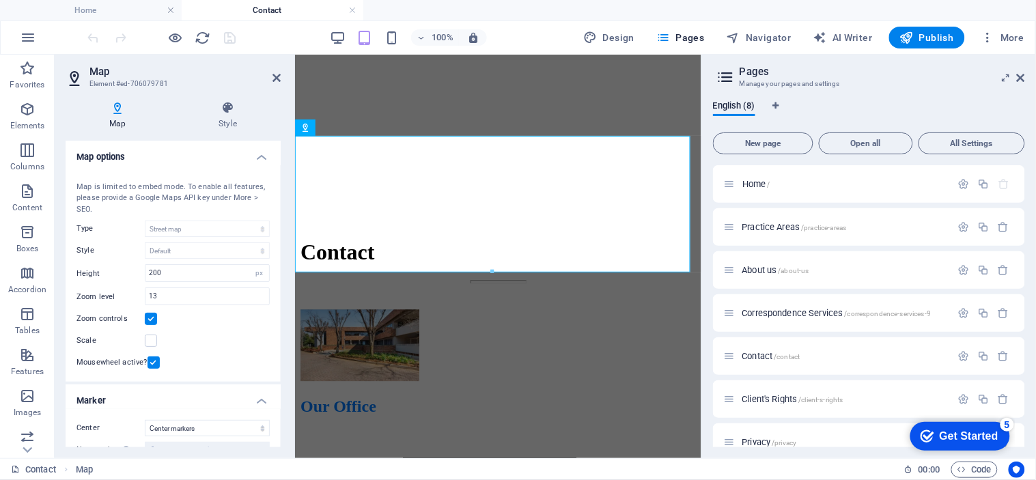
click at [277, 404] on h4 "Marker" at bounding box center [173, 397] width 215 height 25
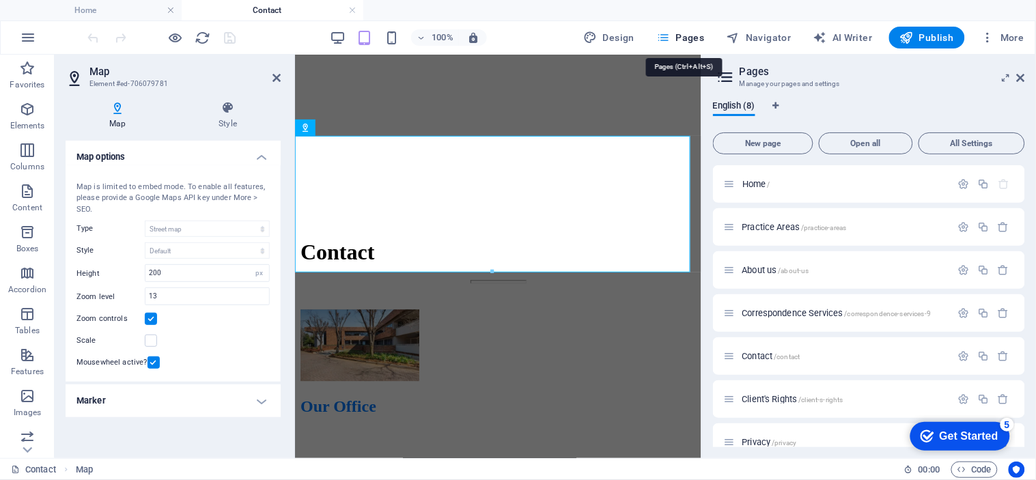
click at [667, 38] on icon "button" at bounding box center [663, 38] width 14 height 14
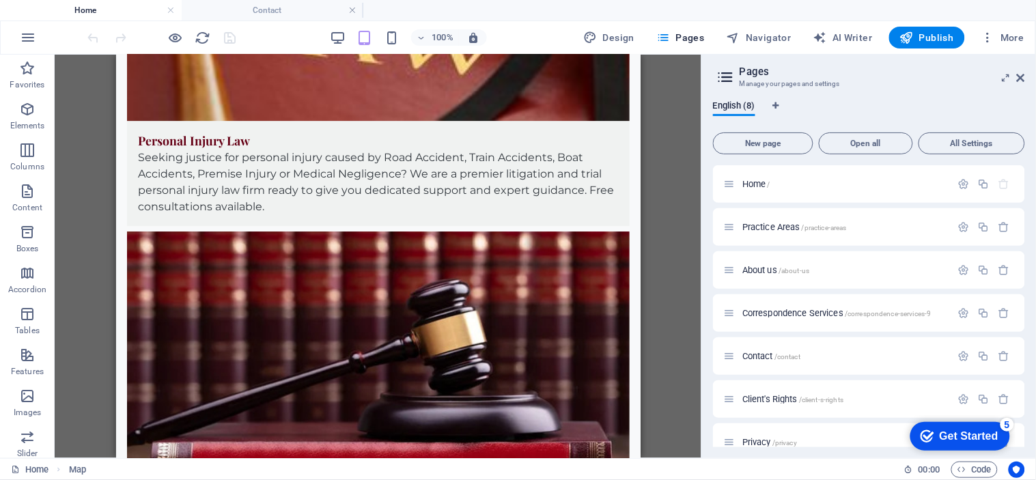
scroll to position [1106, 0]
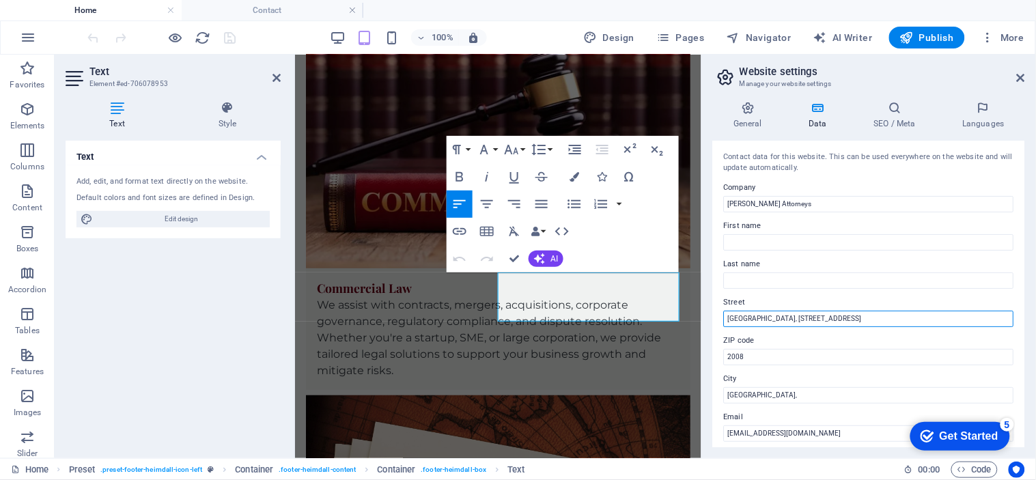
click at [781, 319] on input "Amr Office Park, 3 Concorde Rd, Bedfordview" at bounding box center [869, 319] width 290 height 16
type input "[GEOGRAPHIC_DATA], [STREET_ADDRESS]"
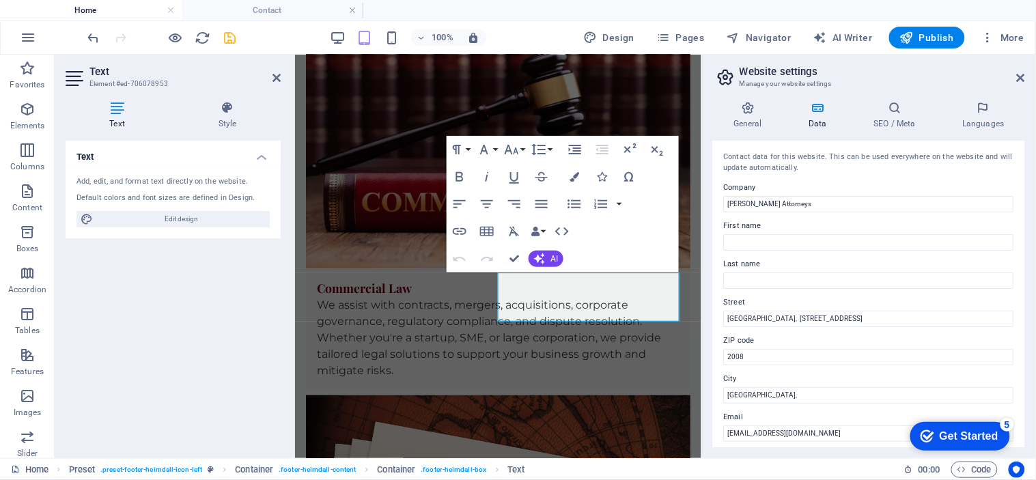
click at [231, 33] on icon "save" at bounding box center [231, 38] width 16 height 16
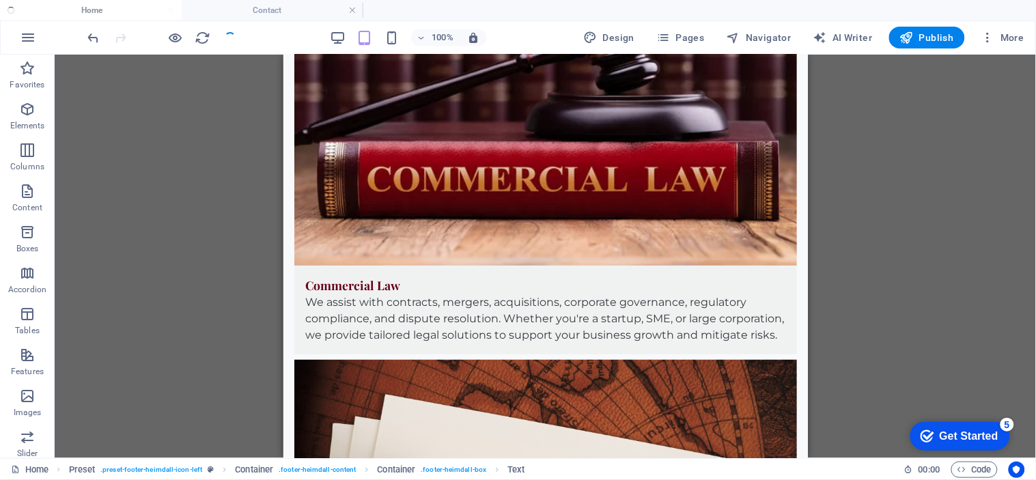
scroll to position [1106, 0]
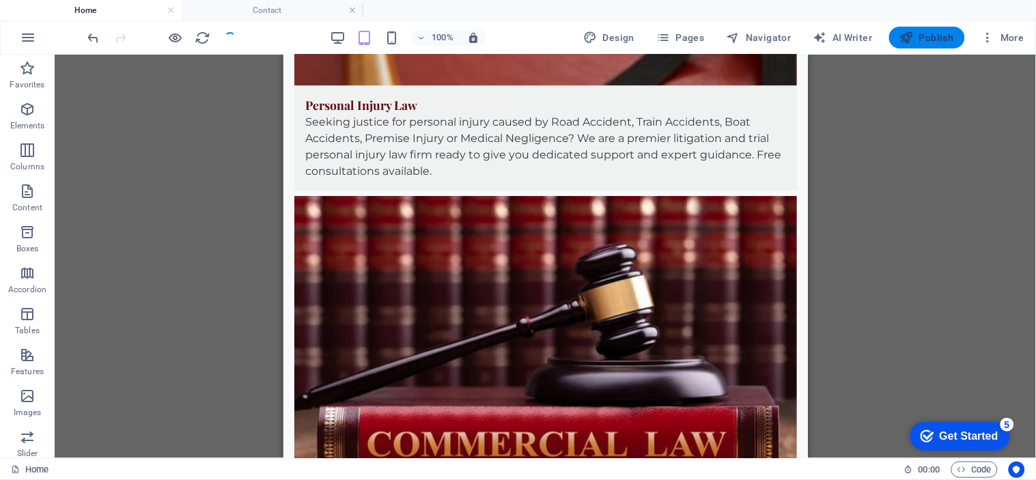
click at [941, 36] on span "Publish" at bounding box center [927, 38] width 54 height 14
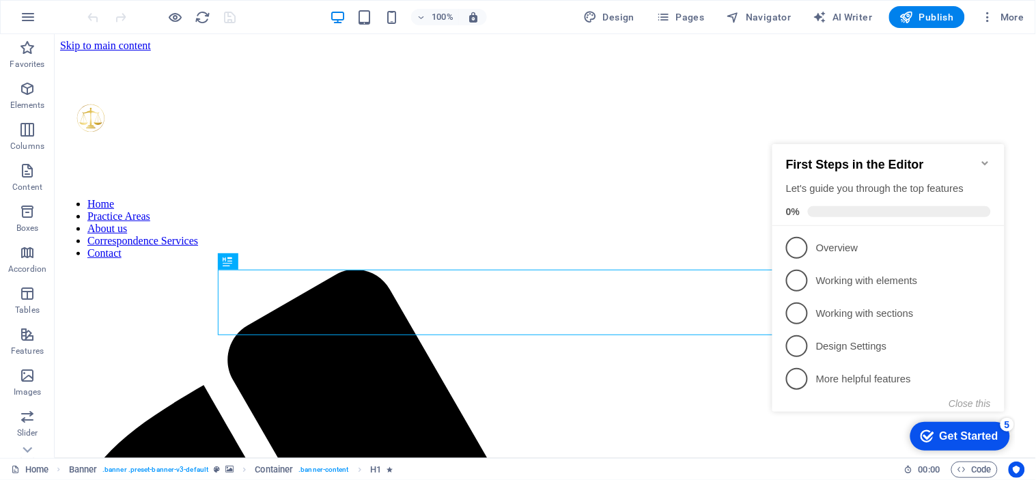
click at [983, 157] on icon "Minimize checklist" at bounding box center [984, 162] width 11 height 11
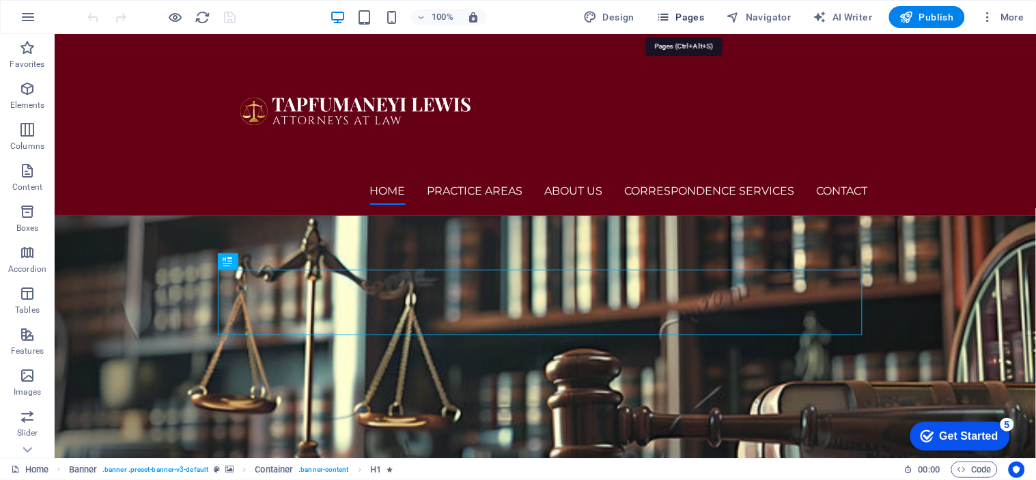
click at [686, 12] on span "Pages" at bounding box center [680, 17] width 48 height 14
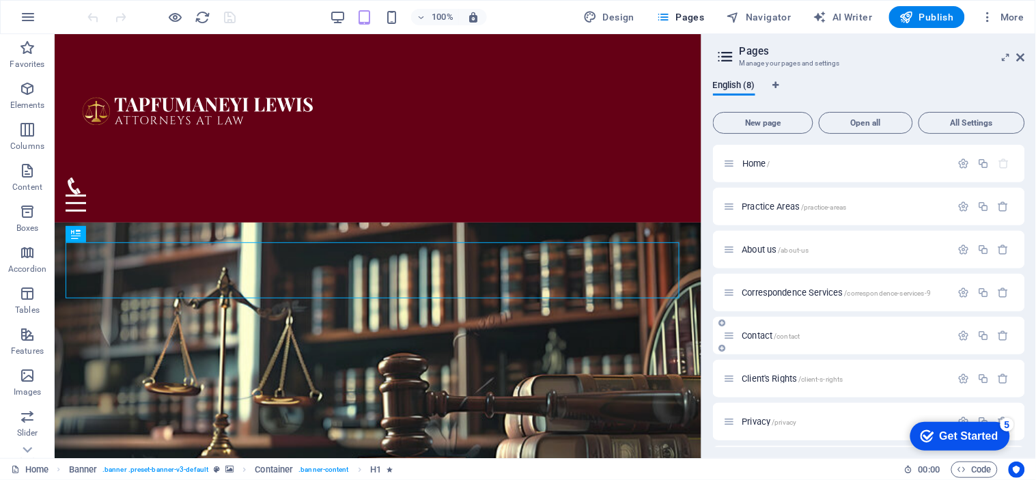
click at [772, 343] on div "Contact /contact" at bounding box center [837, 336] width 227 height 16
click at [762, 332] on span "Contact /contact" at bounding box center [771, 336] width 58 height 10
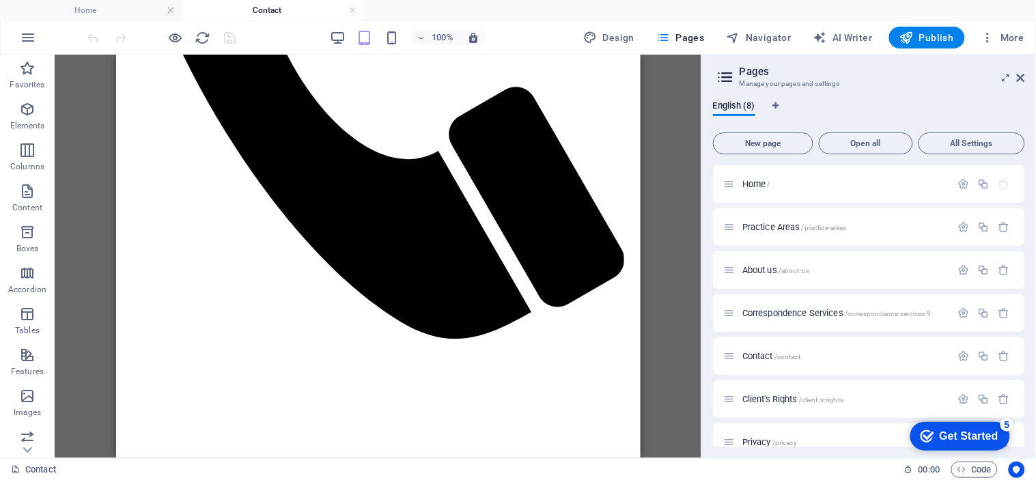
scroll to position [611, 0]
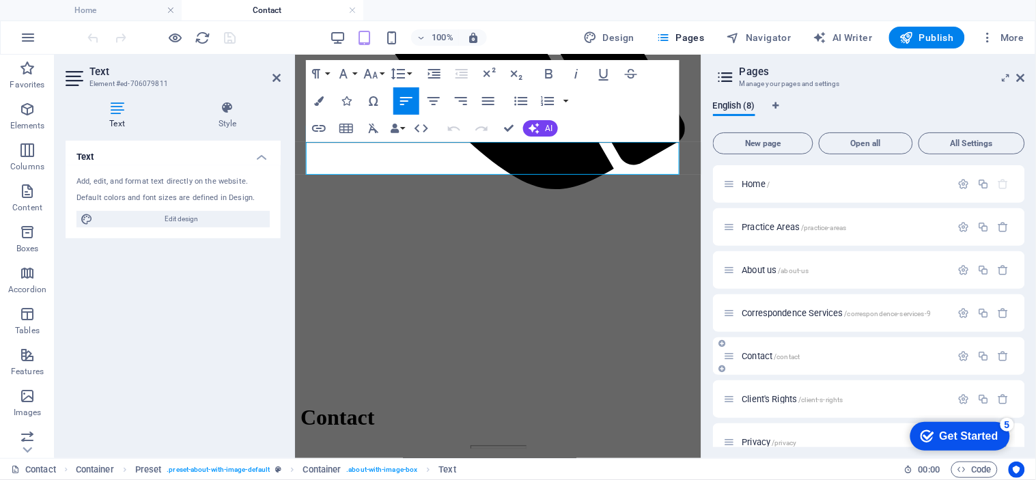
click at [752, 349] on div "Contact /contact" at bounding box center [837, 356] width 227 height 16
click at [753, 350] on div "Contact /contact" at bounding box center [837, 356] width 227 height 16
click at [963, 355] on icon "button" at bounding box center [964, 356] width 12 height 12
drag, startPoint x: 1026, startPoint y: 217, endPoint x: 1033, endPoint y: 255, distance: 38.9
click at [0, 0] on div "English (8) New page Open all All Settings Home / Practice Areas /practice-area…" at bounding box center [0, 0] width 0 height 0
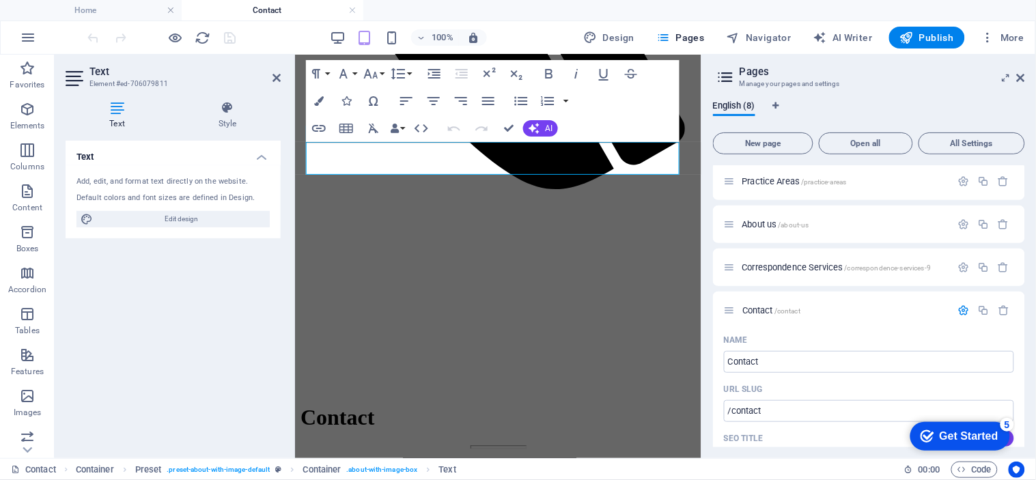
scroll to position [0, 0]
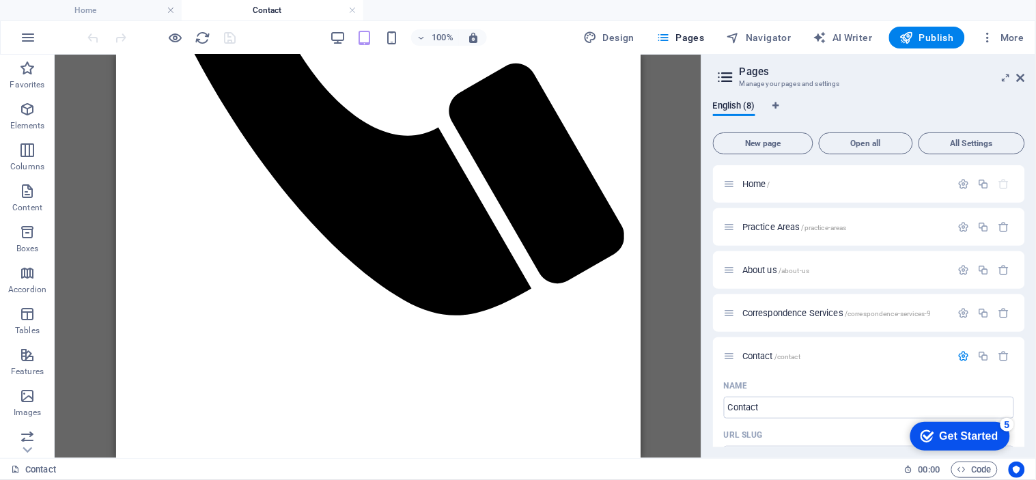
scroll to position [626, 0]
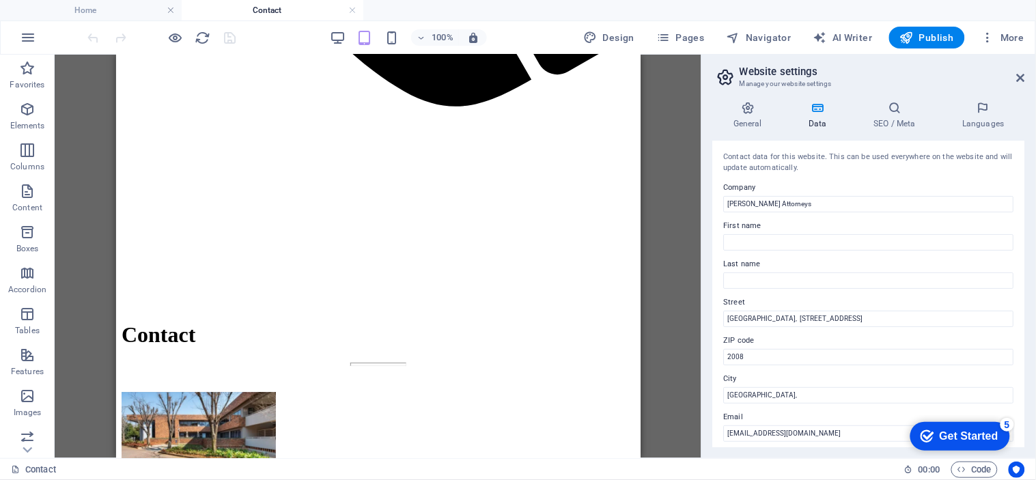
scroll to position [810, 0]
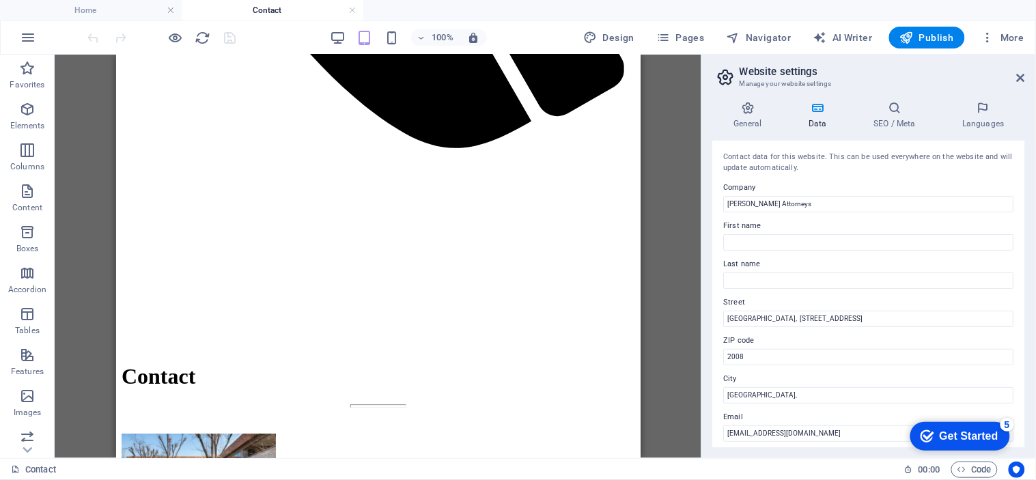
click at [686, 123] on div "H1 Banner Banner Container Map Container H2 Container Preset Container Spacer T…" at bounding box center [378, 257] width 647 height 404
drag, startPoint x: 1026, startPoint y: 239, endPoint x: 1020, endPoint y: 277, distance: 38.7
click at [1020, 277] on div "General Data SEO / Meta Languages Website name [DOMAIN_NAME] Logo Drag files he…" at bounding box center [869, 274] width 334 height 368
drag, startPoint x: 1026, startPoint y: 264, endPoint x: 1020, endPoint y: 346, distance: 81.5
click at [1021, 344] on div "General Data SEO / Meta Languages Website name [DOMAIN_NAME] Logo Drag files he…" at bounding box center [869, 274] width 334 height 368
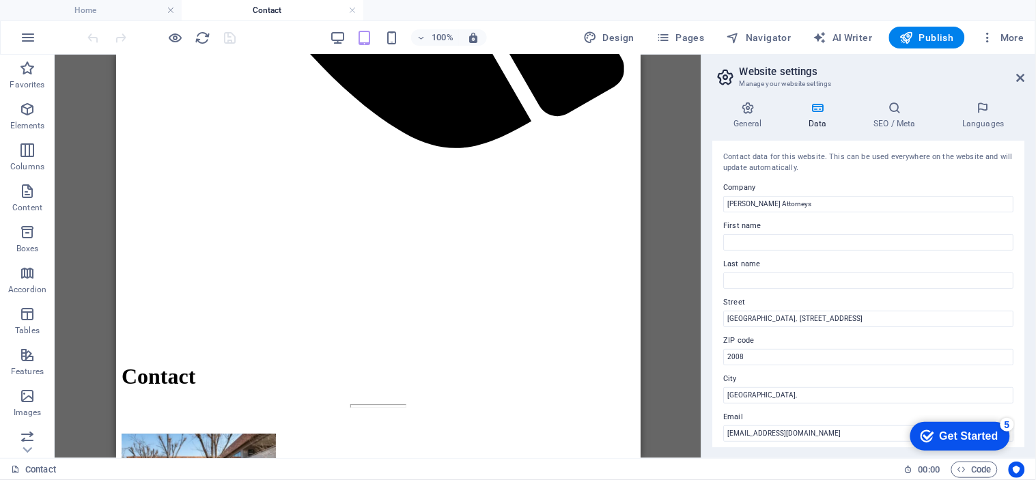
click at [1026, 356] on div "General Data SEO / Meta Languages Website name [DOMAIN_NAME] Logo Drag files he…" at bounding box center [869, 274] width 334 height 368
click at [1022, 316] on div "Contact data for this website. This can be used everywhere on the website and w…" at bounding box center [869, 294] width 312 height 307
drag, startPoint x: 1019, startPoint y: 290, endPoint x: 1023, endPoint y: 281, distance: 9.8
click at [1021, 288] on div "Contact data for this website. This can be used everywhere on the website and w…" at bounding box center [869, 294] width 312 height 307
